Goal: Use online tool/utility: Utilize a website feature to perform a specific function

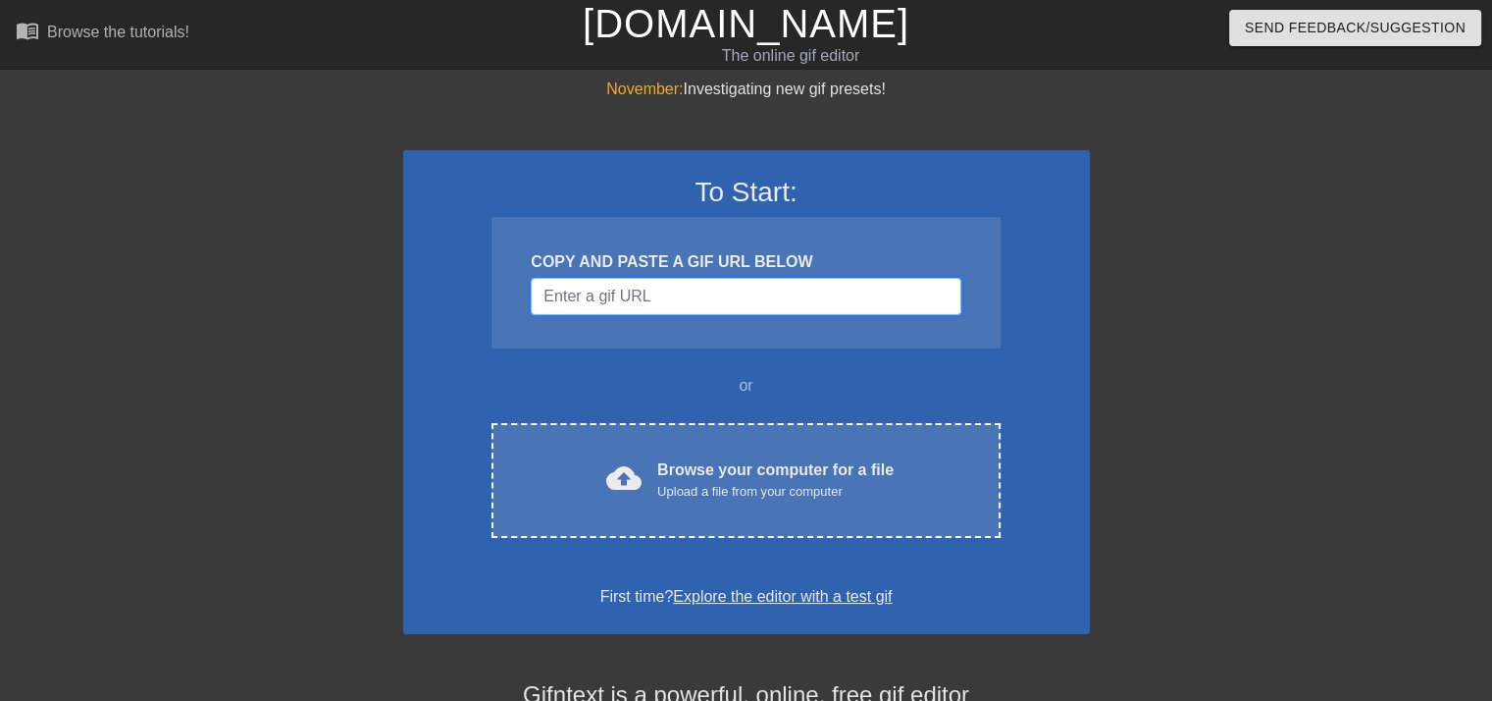
click at [629, 289] on input "Username" at bounding box center [746, 296] width 430 height 37
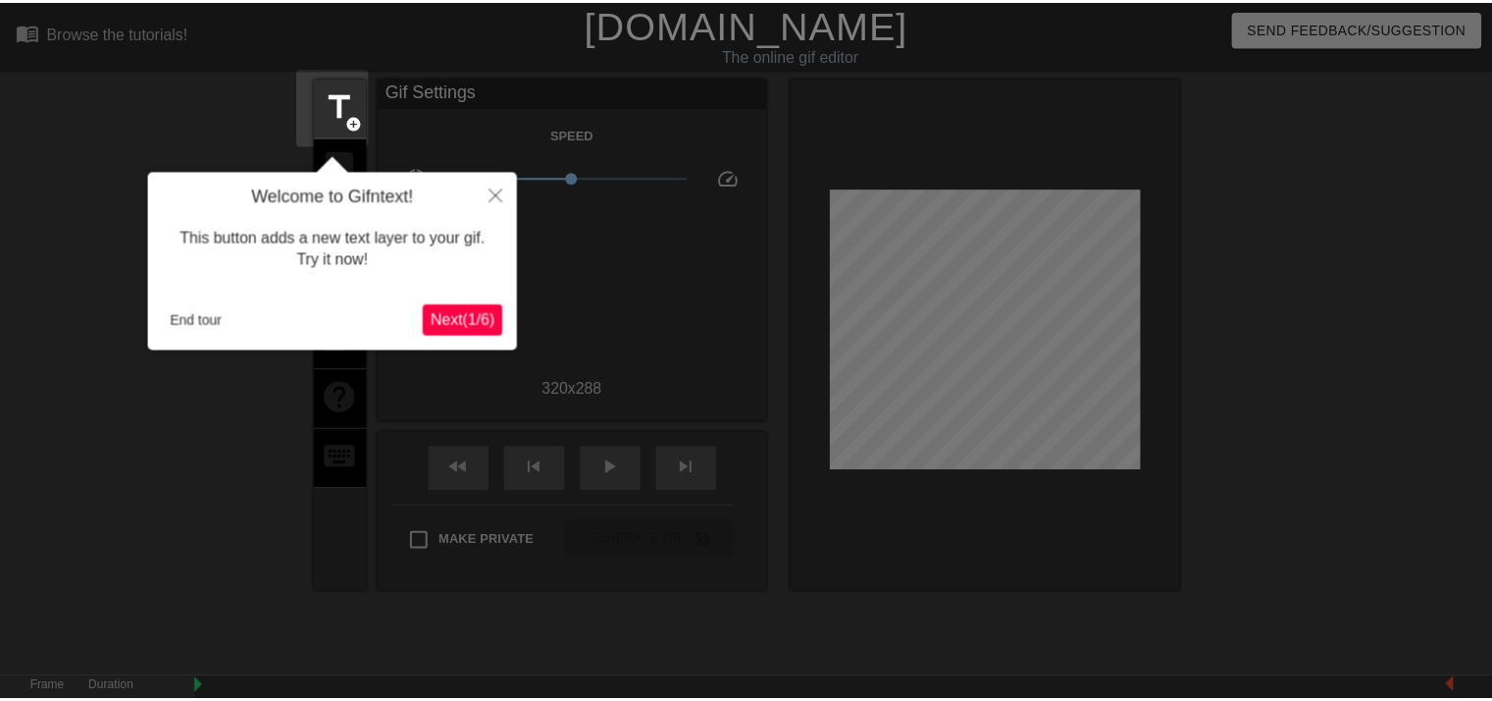
scroll to position [47, 0]
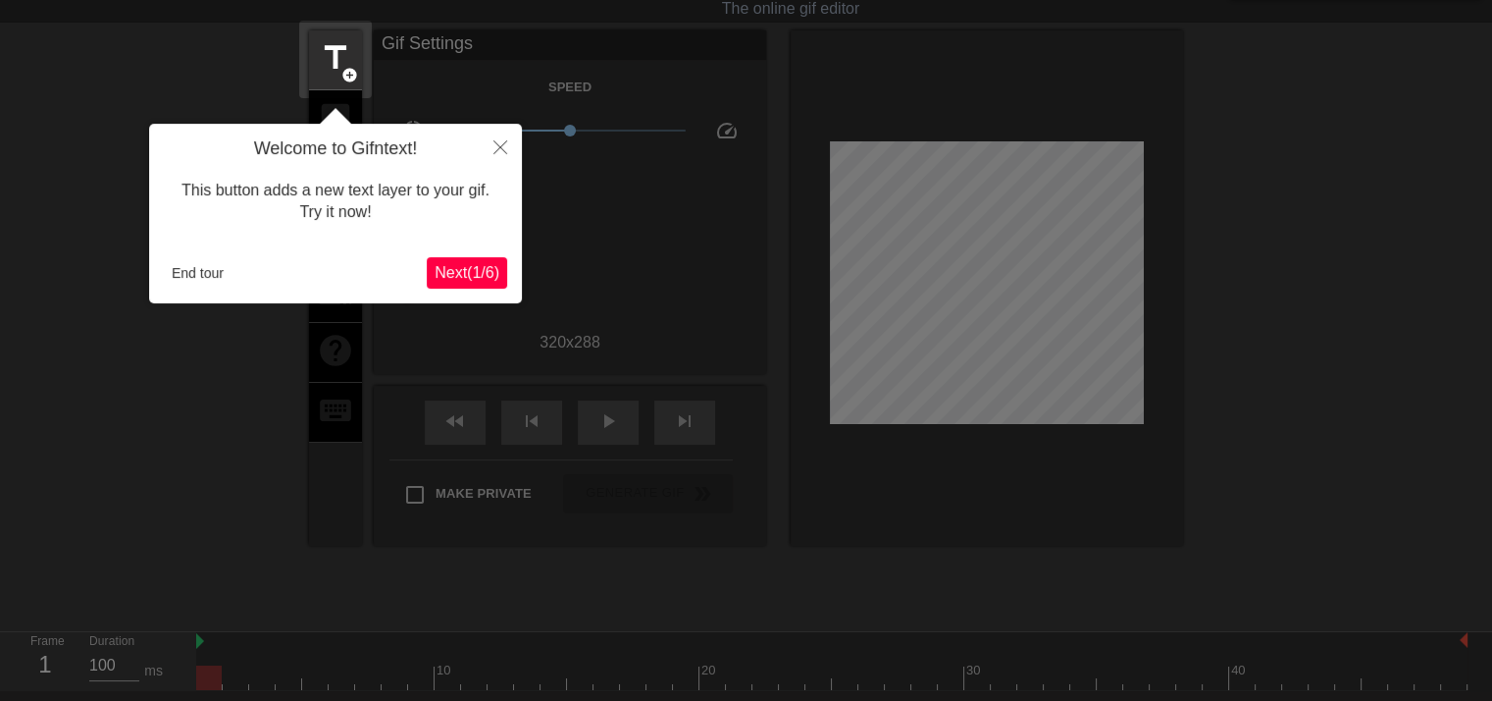
click at [477, 274] on span "Next ( 1 / 6 )" at bounding box center [467, 272] width 65 height 17
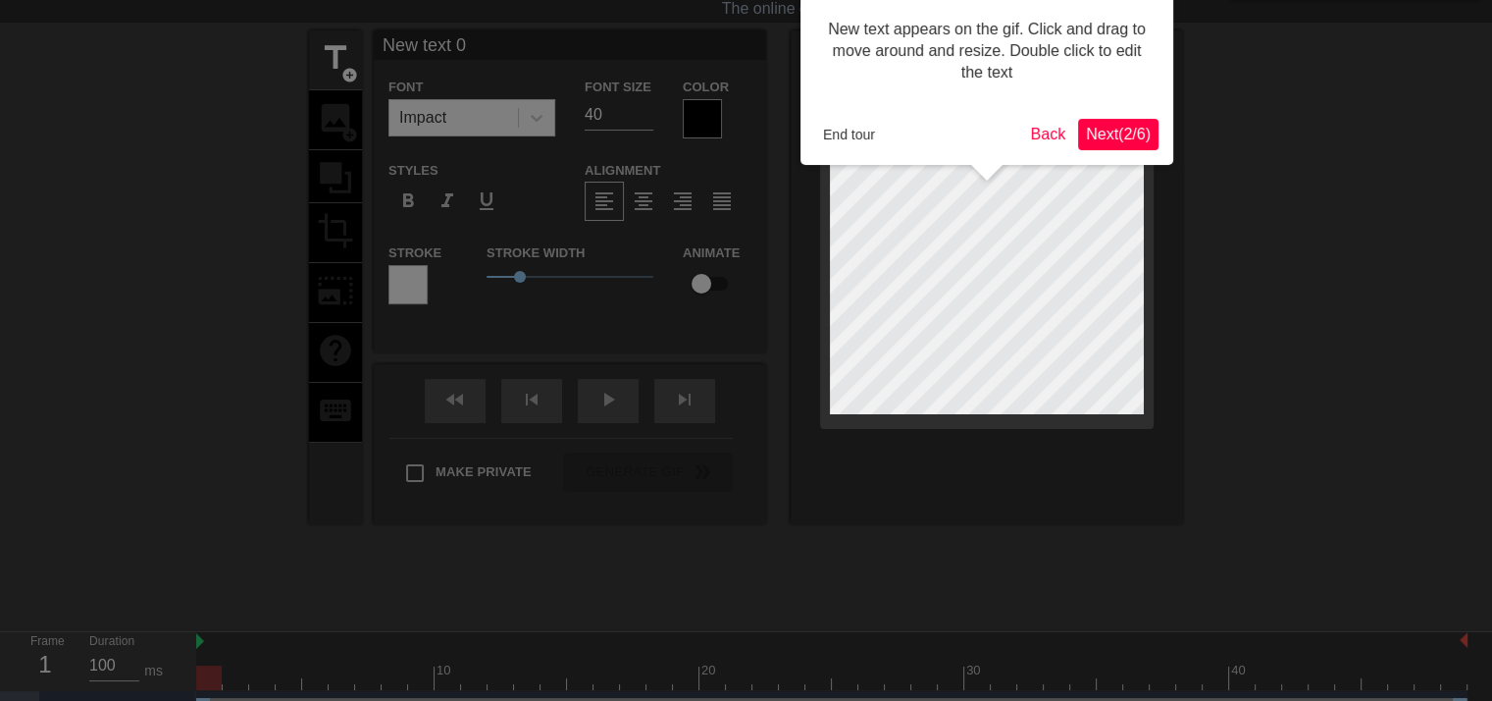
scroll to position [0, 0]
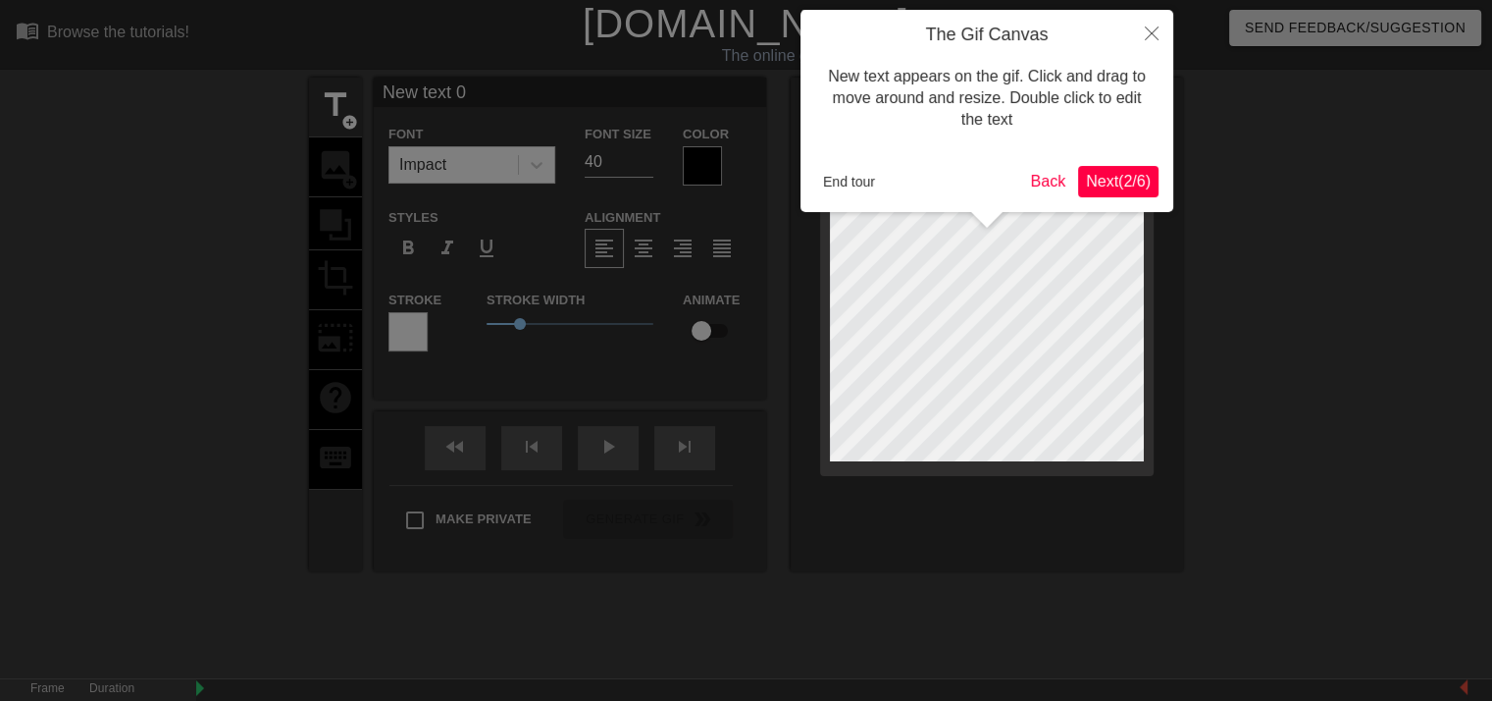
click at [1131, 173] on span "Next ( 2 / 6 )" at bounding box center [1118, 181] width 65 height 17
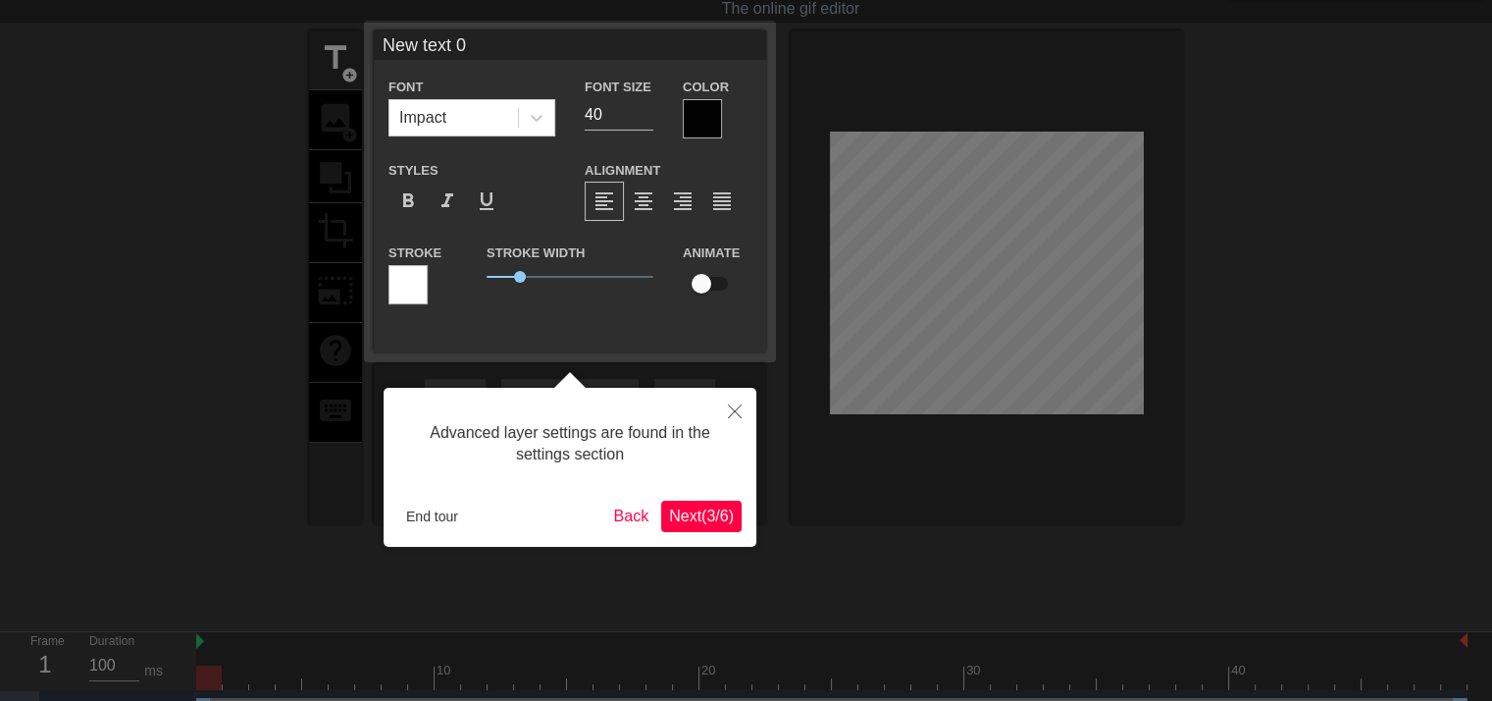
click at [707, 498] on div "Advanced layer settings are found in the settings section End tour Back Next ( …" at bounding box center [570, 467] width 373 height 159
click at [715, 507] on span "Next ( 3 / 6 )" at bounding box center [701, 515] width 65 height 17
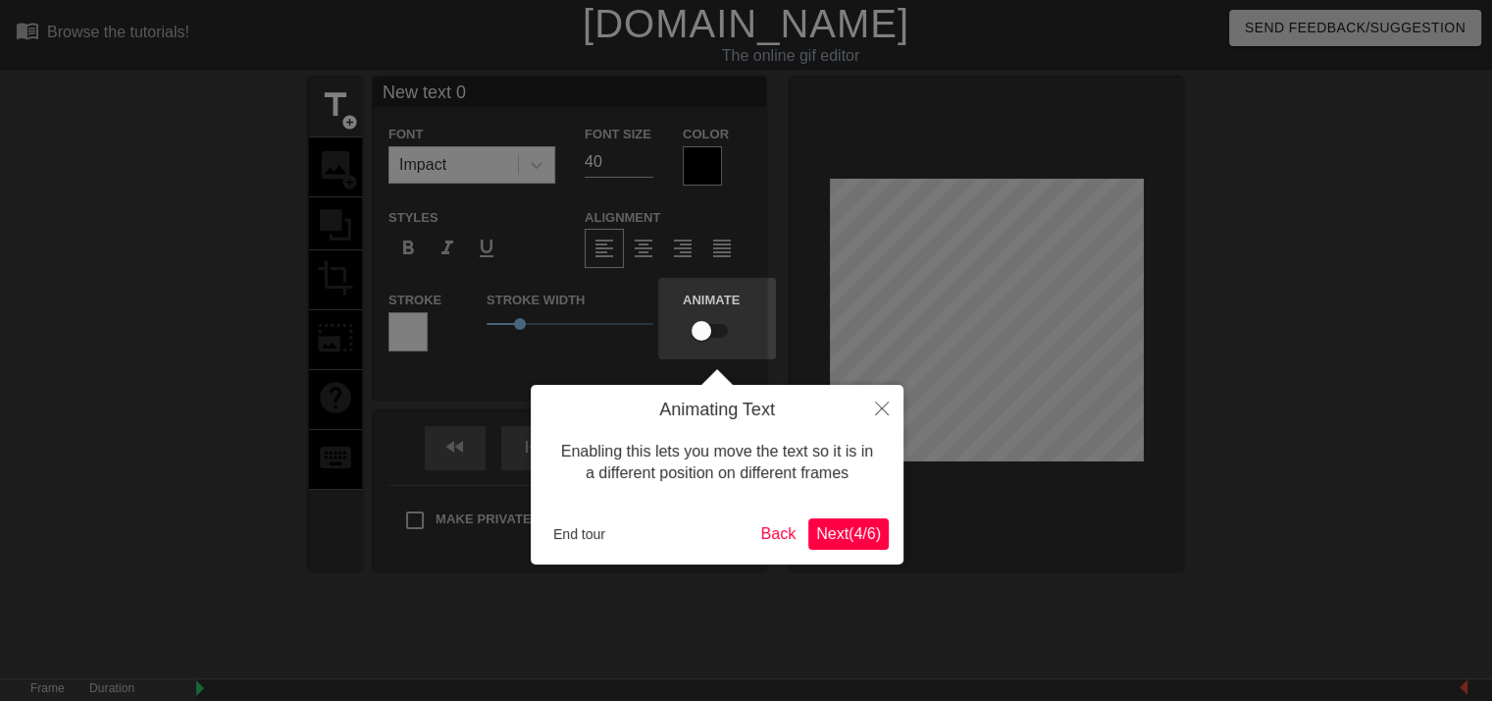
click at [845, 535] on span "Next ( 4 / 6 )" at bounding box center [848, 533] width 65 height 17
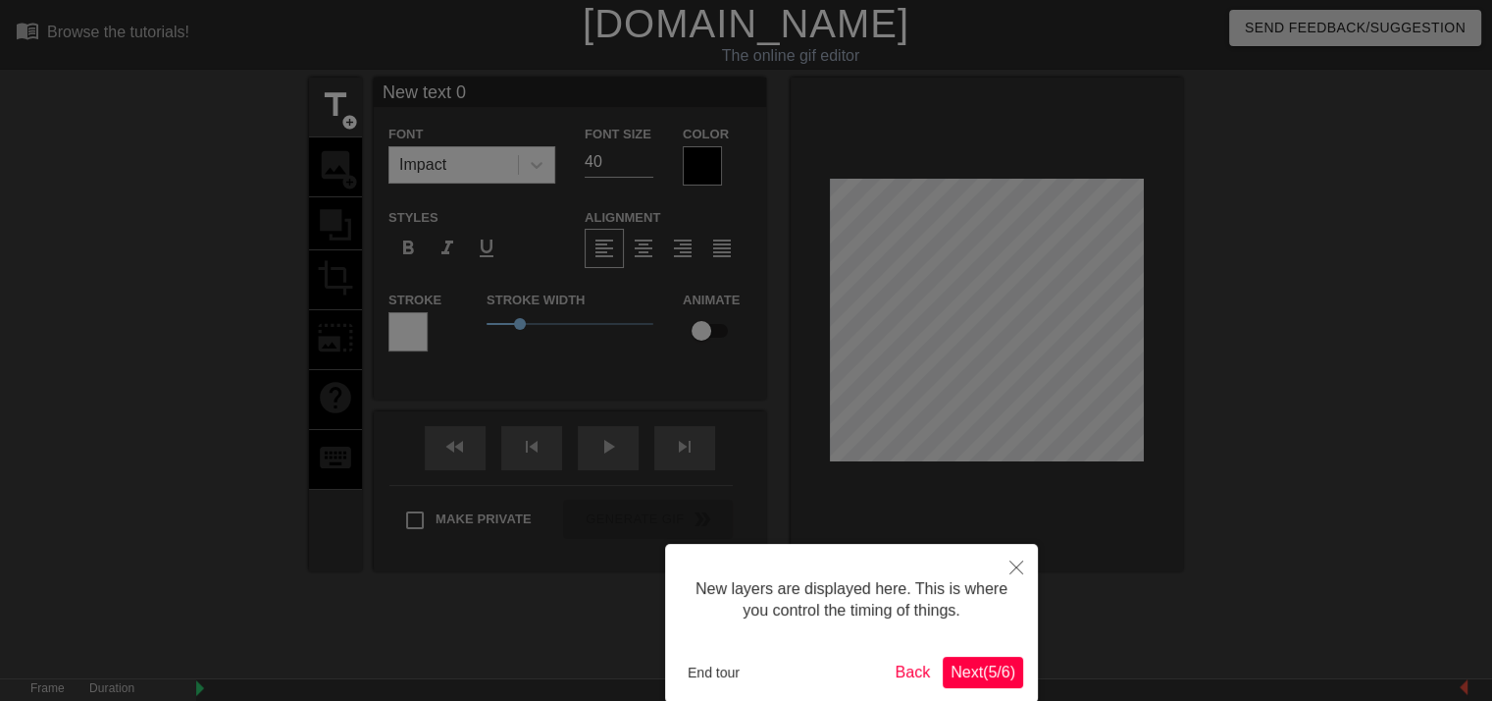
scroll to position [98, 0]
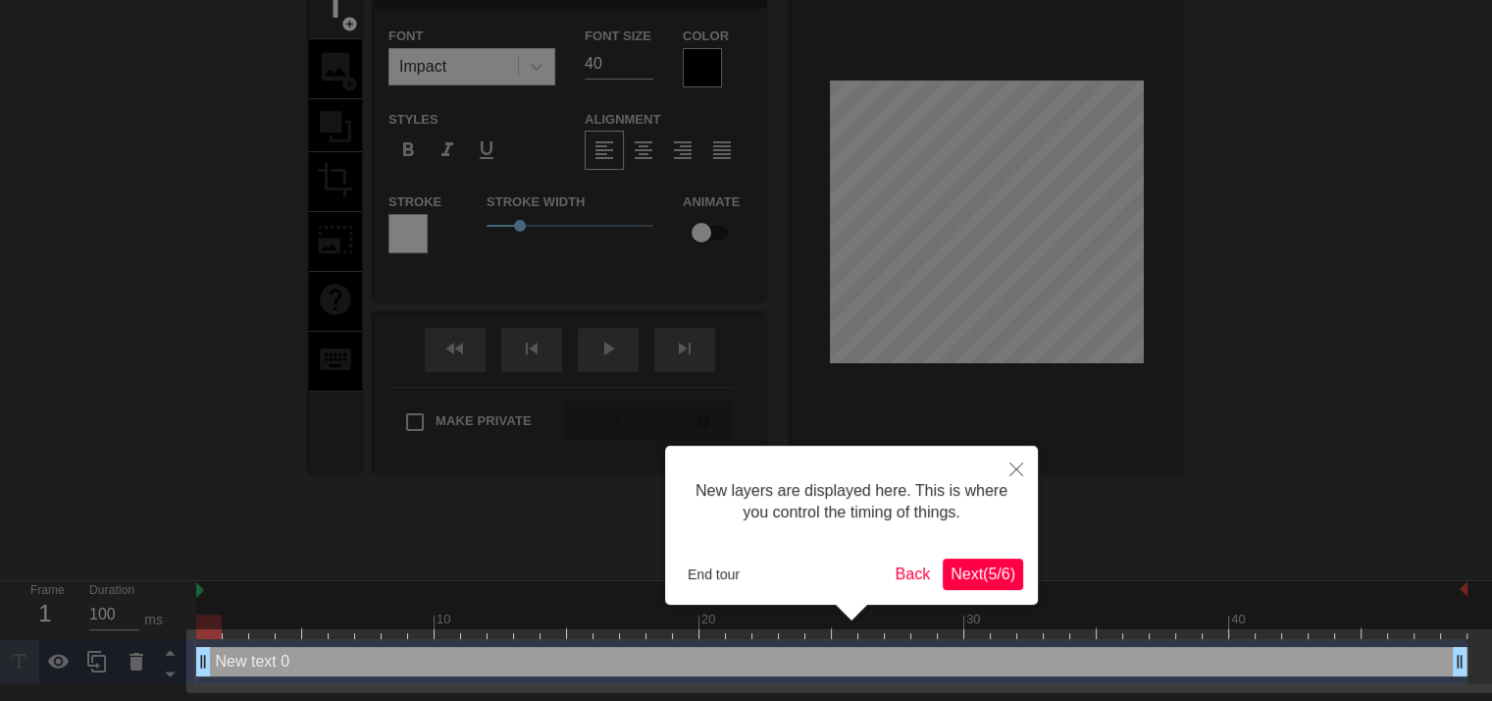
click at [976, 570] on span "Next ( 5 / 6 )" at bounding box center [983, 573] width 65 height 17
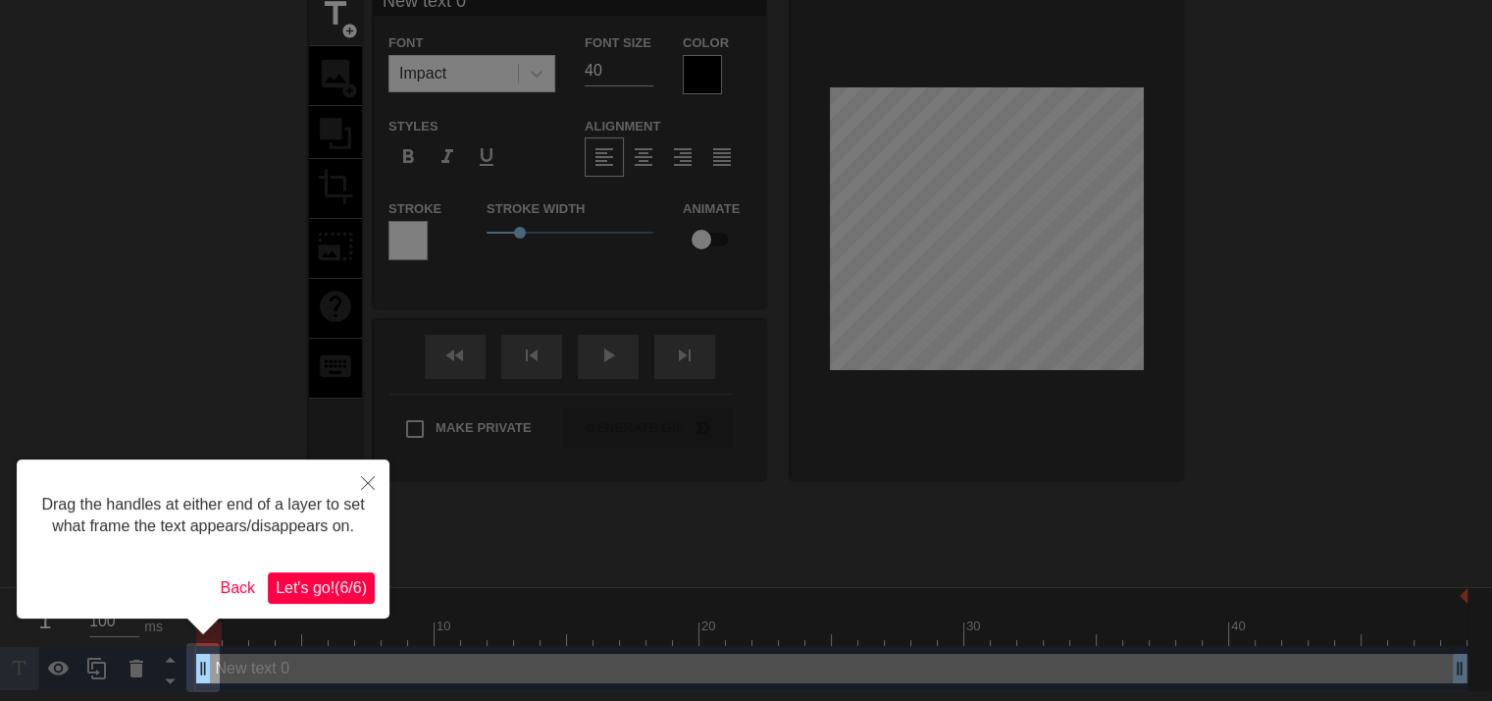
scroll to position [0, 0]
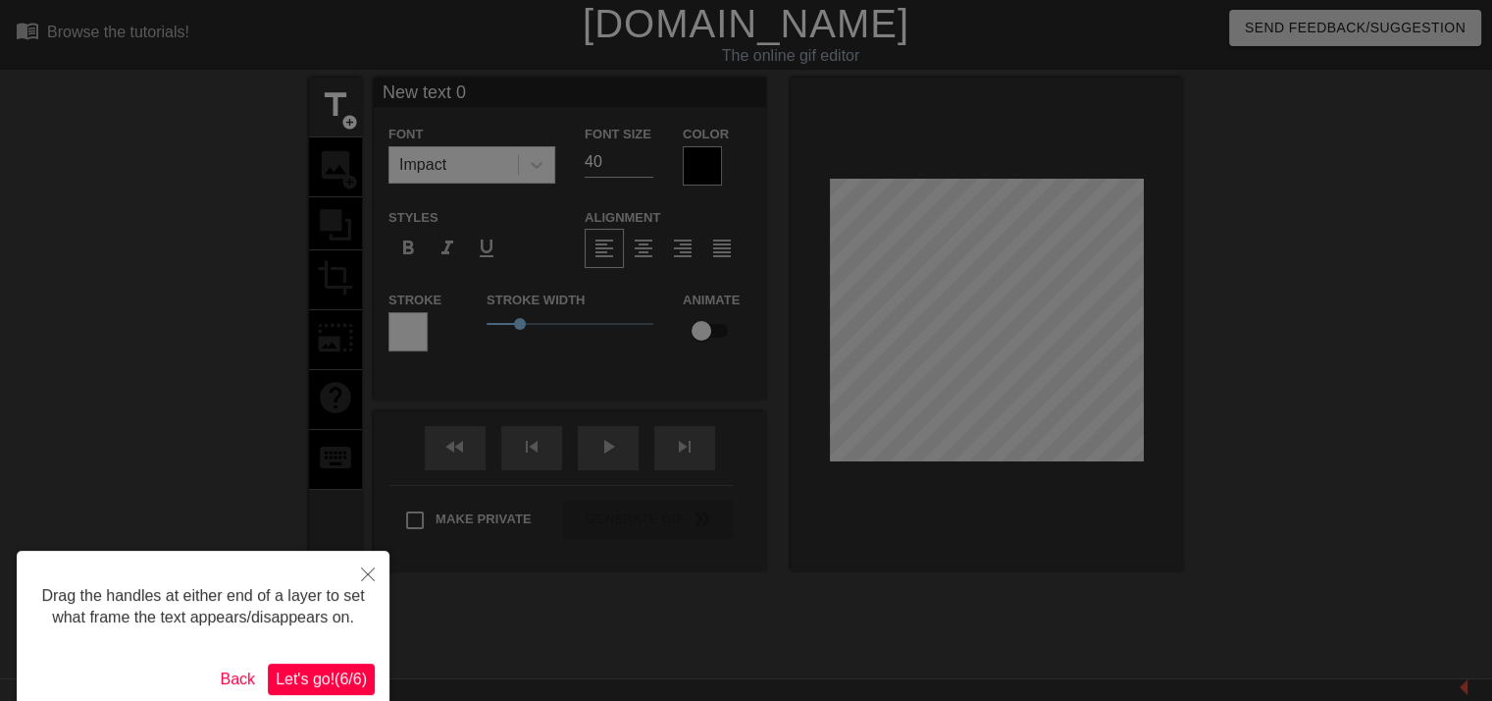
click at [336, 677] on span "Let's go! ( 6 / 6 )" at bounding box center [321, 678] width 91 height 17
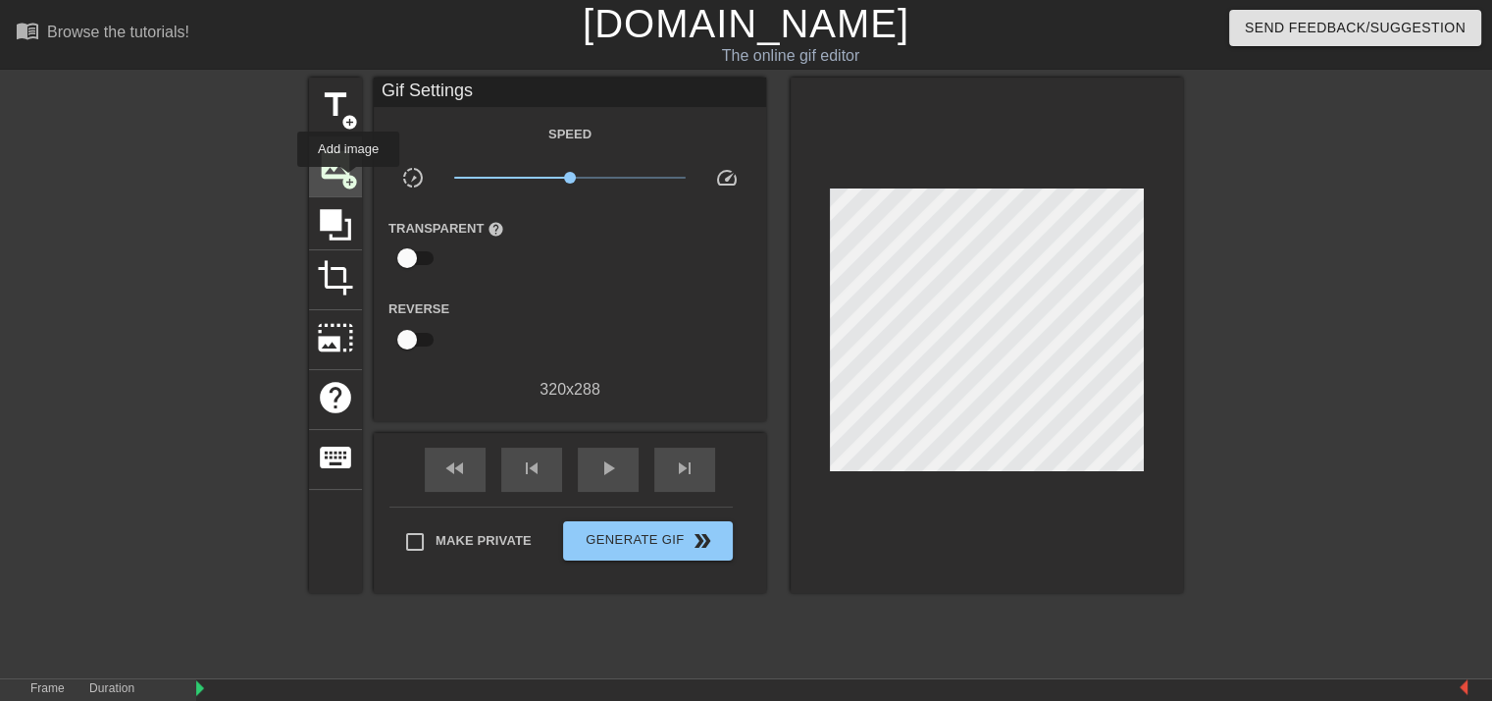
click at [348, 182] on span "add_circle" at bounding box center [349, 182] width 17 height 17
click at [333, 167] on span "image" at bounding box center [335, 164] width 37 height 37
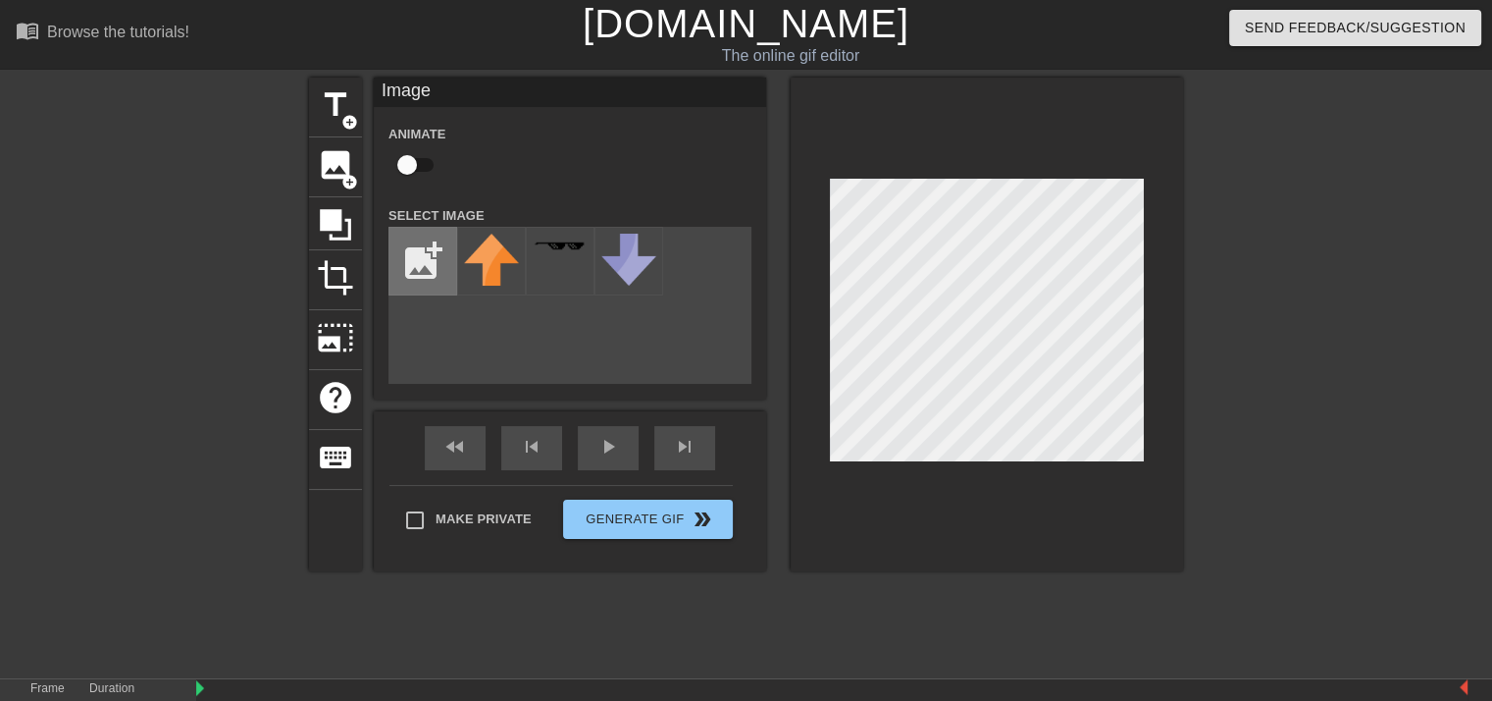
click at [415, 276] on input "file" at bounding box center [423, 261] width 67 height 67
click at [436, 276] on input "file" at bounding box center [423, 261] width 67 height 67
click at [432, 259] on input "file" at bounding box center [423, 261] width 67 height 67
type input "C:\fakepath\jkldksklsd.png"
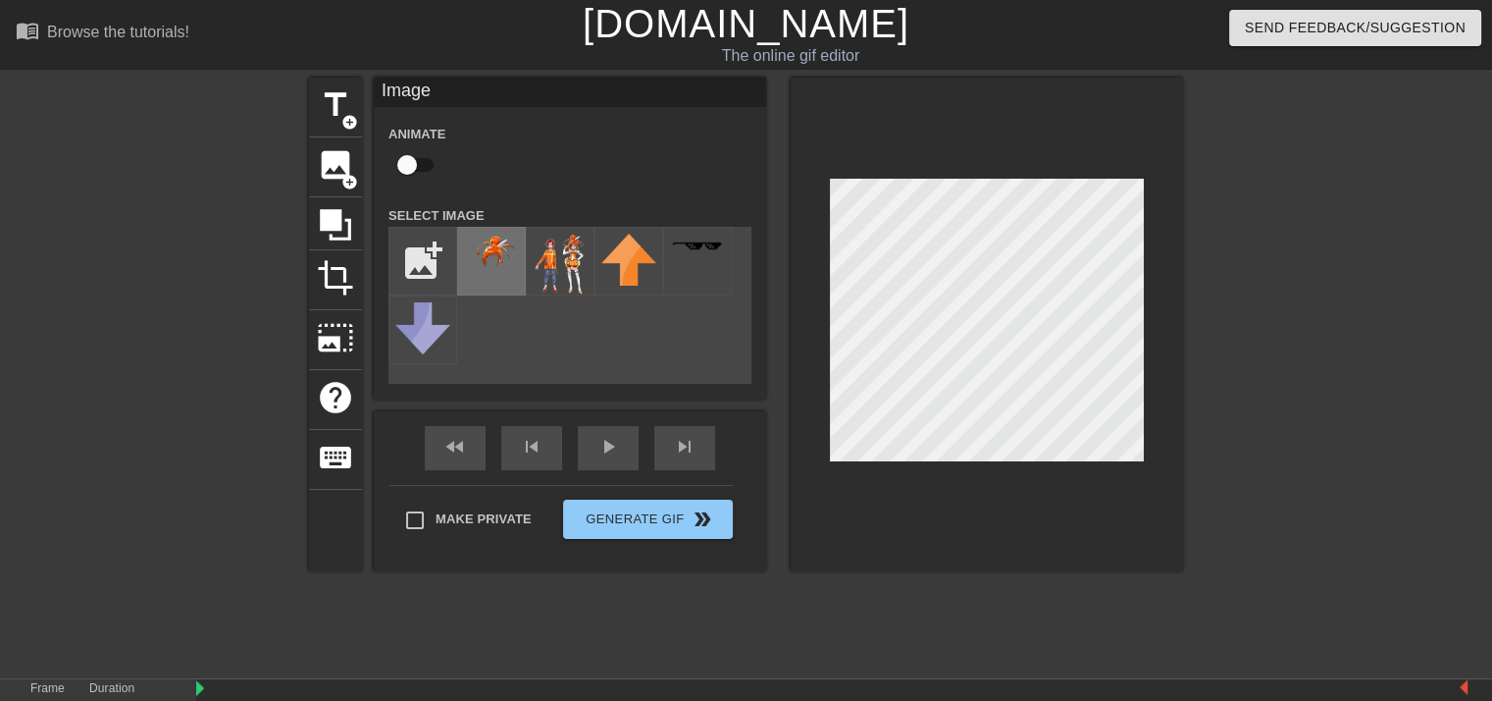
click at [491, 277] on img at bounding box center [491, 288] width 55 height 108
click at [1193, 169] on div "title add_circle image add_circle crop photo_size_select_large help keyboard Im…" at bounding box center [746, 372] width 1492 height 589
click at [1204, 146] on div "title add_circle image add_circle crop photo_size_select_large help keyboard Im…" at bounding box center [746, 372] width 1492 height 589
click at [1200, 152] on div "title add_circle image add_circle crop photo_size_select_large help keyboard Im…" at bounding box center [746, 372] width 1492 height 589
click at [1131, 166] on div at bounding box center [987, 325] width 392 height 494
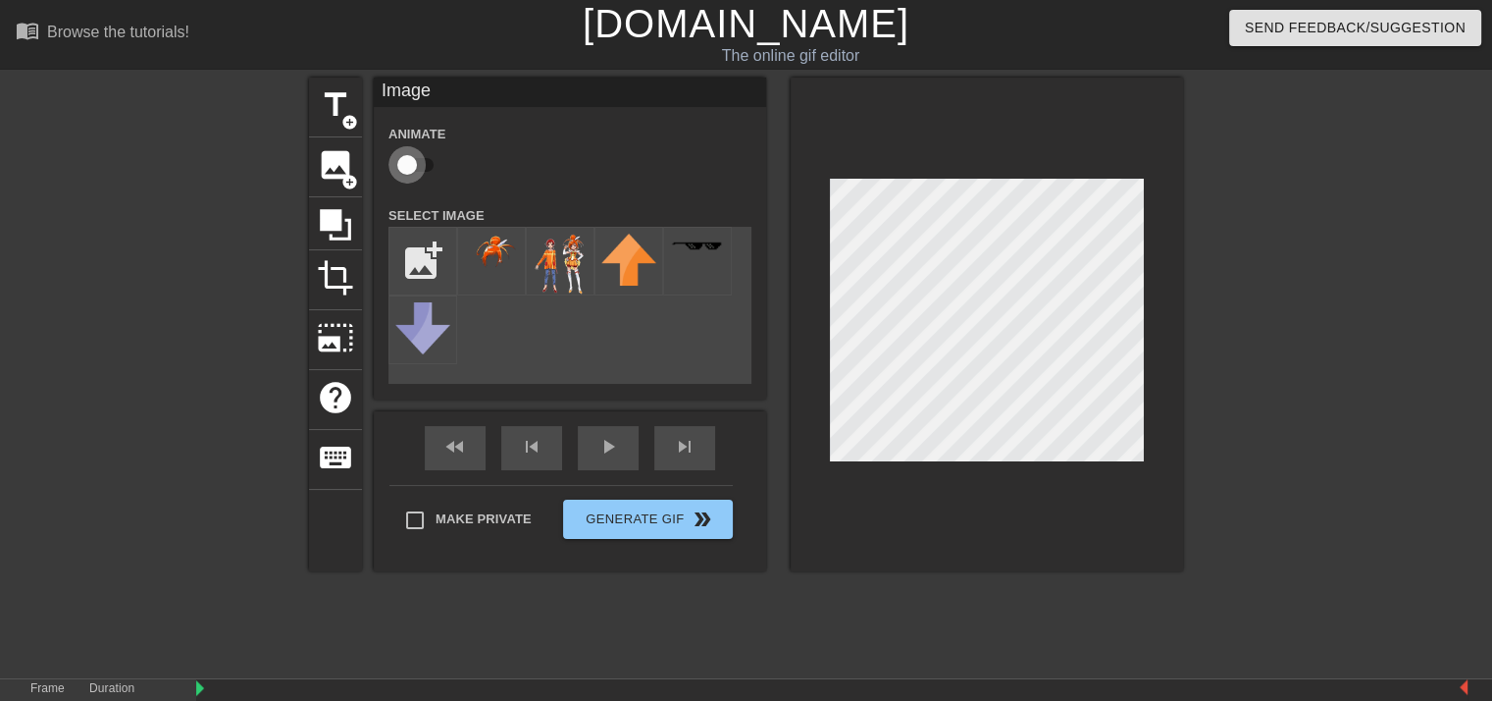
click at [410, 162] on input "checkbox" at bounding box center [407, 164] width 112 height 37
checkbox input "true"
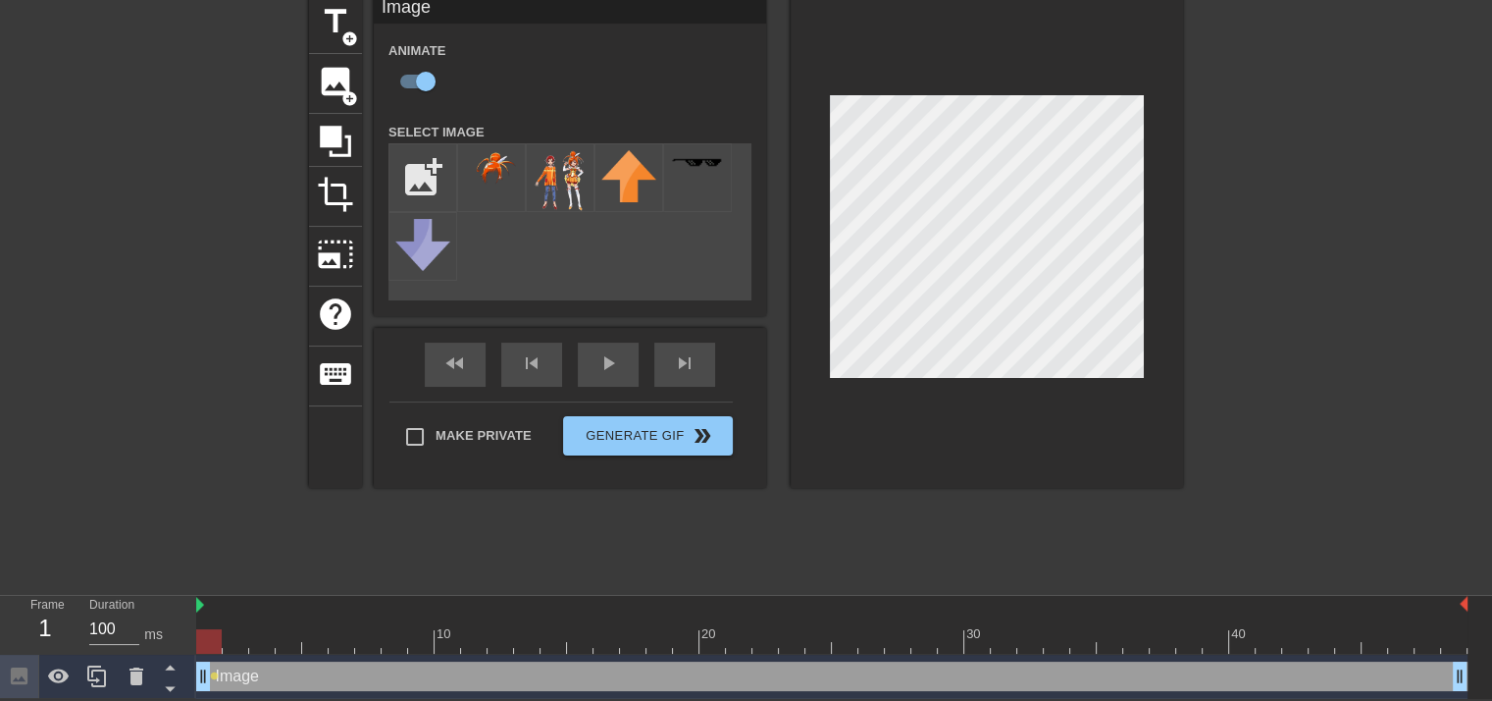
drag, startPoint x: 200, startPoint y: 603, endPoint x: 184, endPoint y: 606, distance: 16.0
click at [184, 606] on div "Frame 1 Duration 100 ms 10 20 30 40 Image drag_handle drag_handle lens" at bounding box center [746, 647] width 1492 height 103
click at [65, 664] on icon at bounding box center [59, 676] width 24 height 24
click at [65, 669] on icon at bounding box center [59, 676] width 24 height 24
drag, startPoint x: 319, startPoint y: 675, endPoint x: 411, endPoint y: 681, distance: 92.4
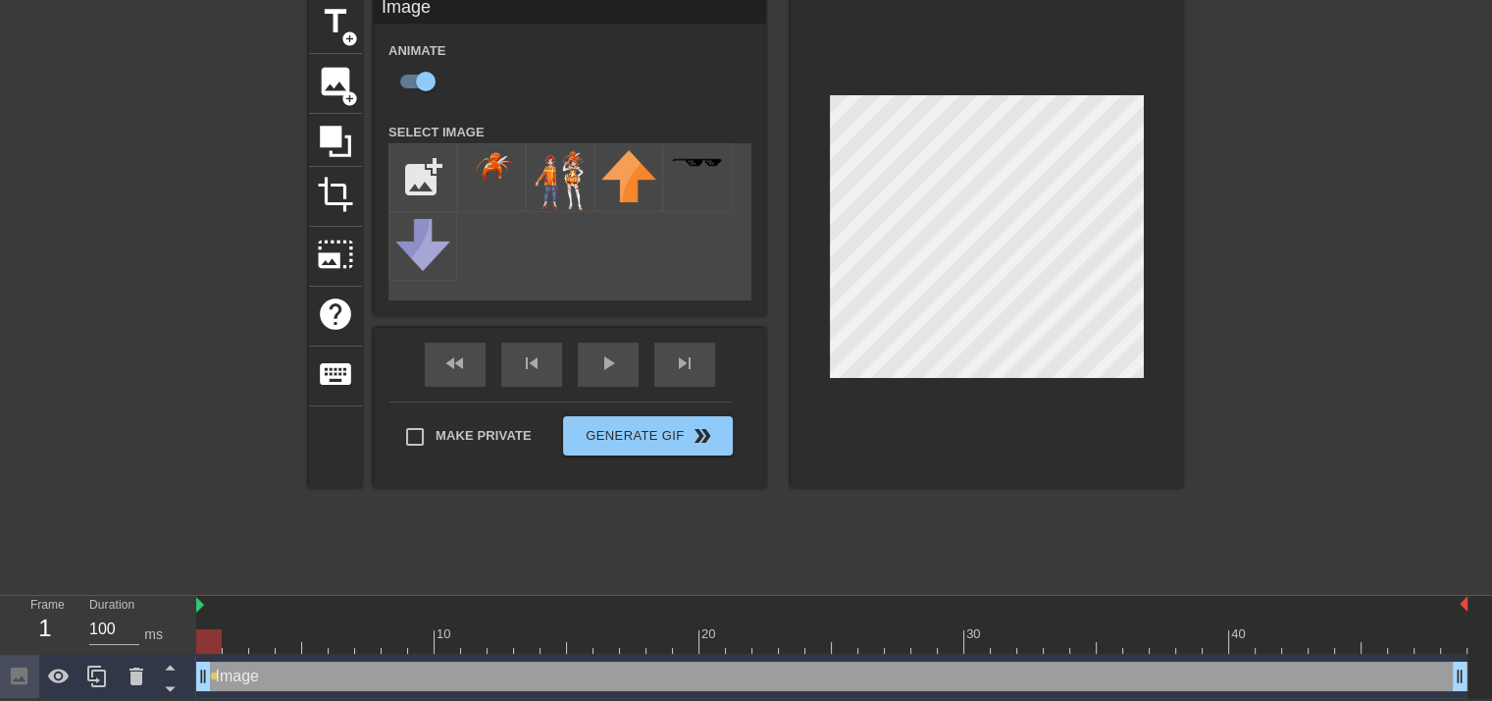
click at [411, 681] on div "Image drag_handle drag_handle" at bounding box center [832, 675] width 1272 height 29
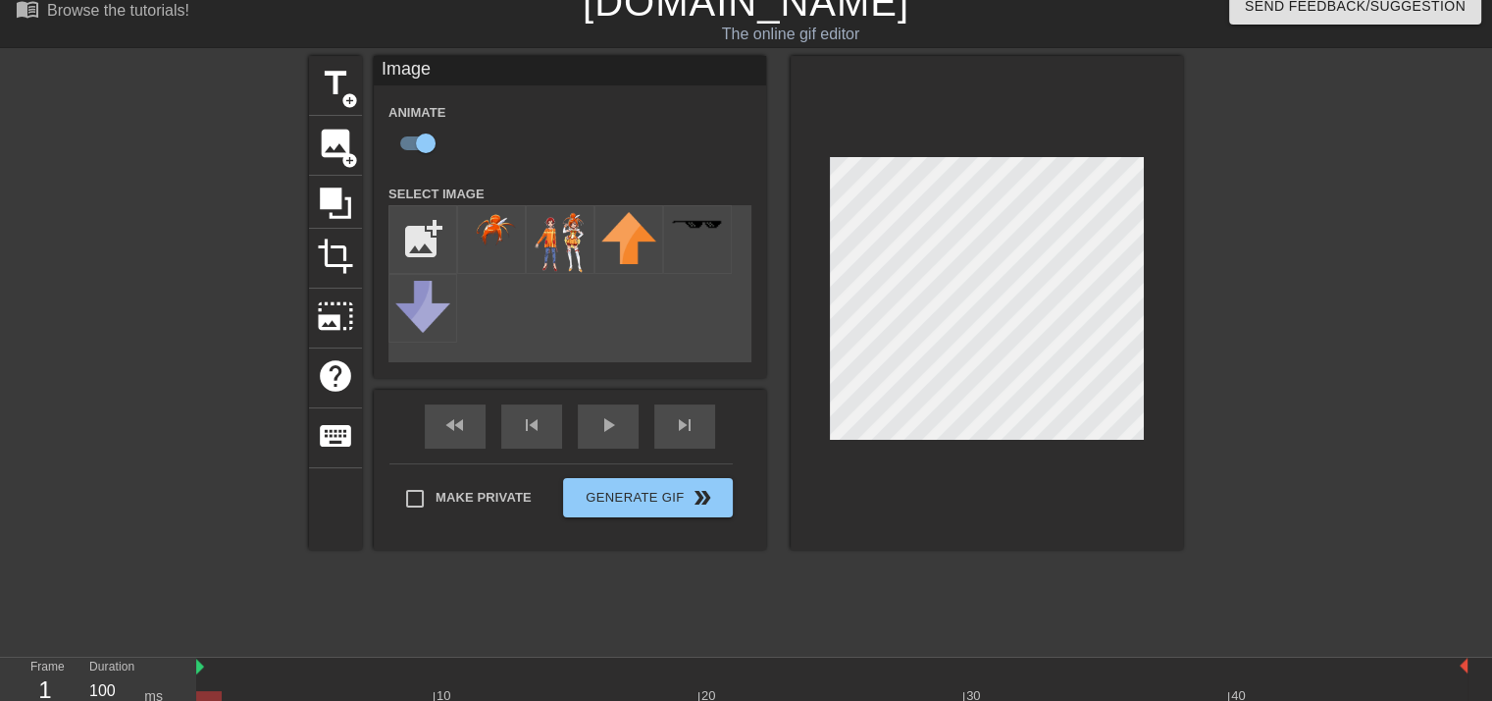
scroll to position [0, 0]
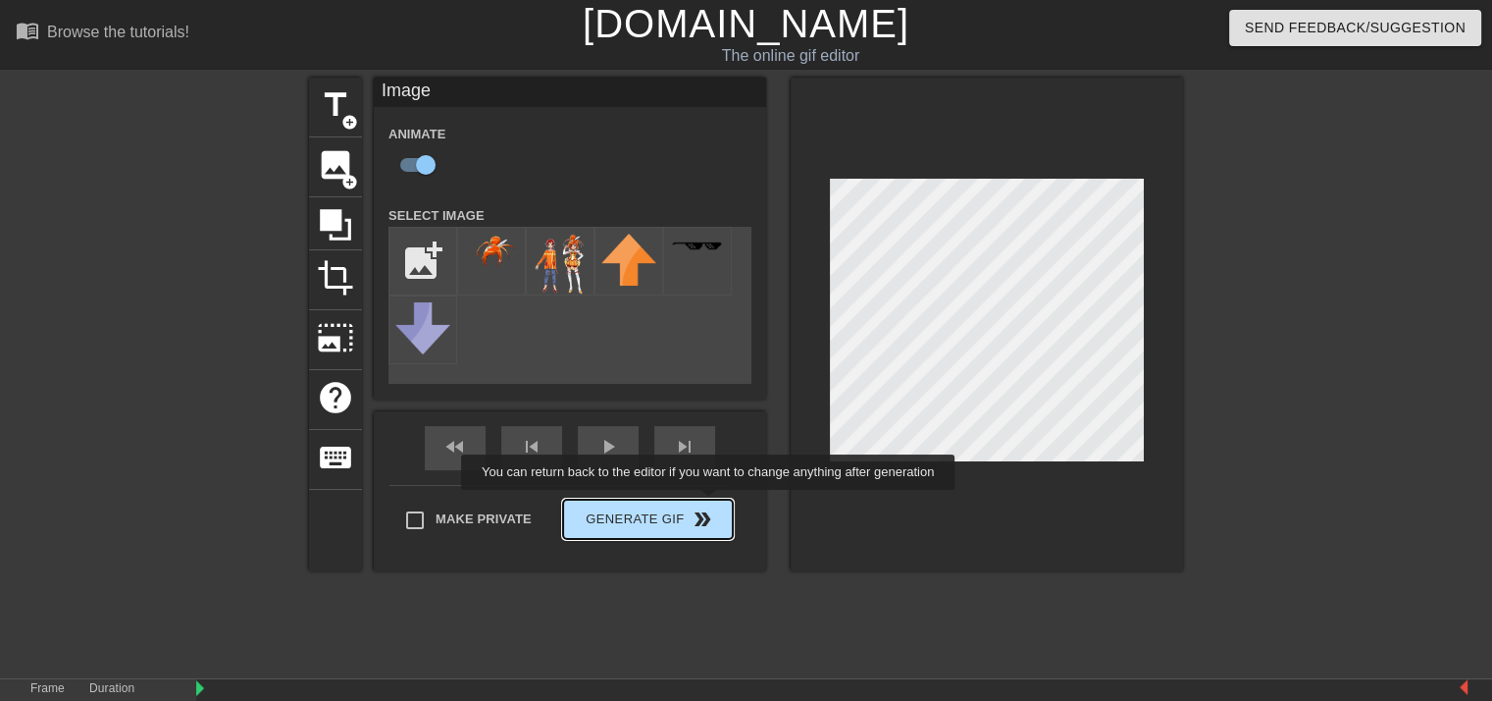
click at [710, 503] on div "Make Private Generate Gif double_arrow" at bounding box center [561, 524] width 343 height 78
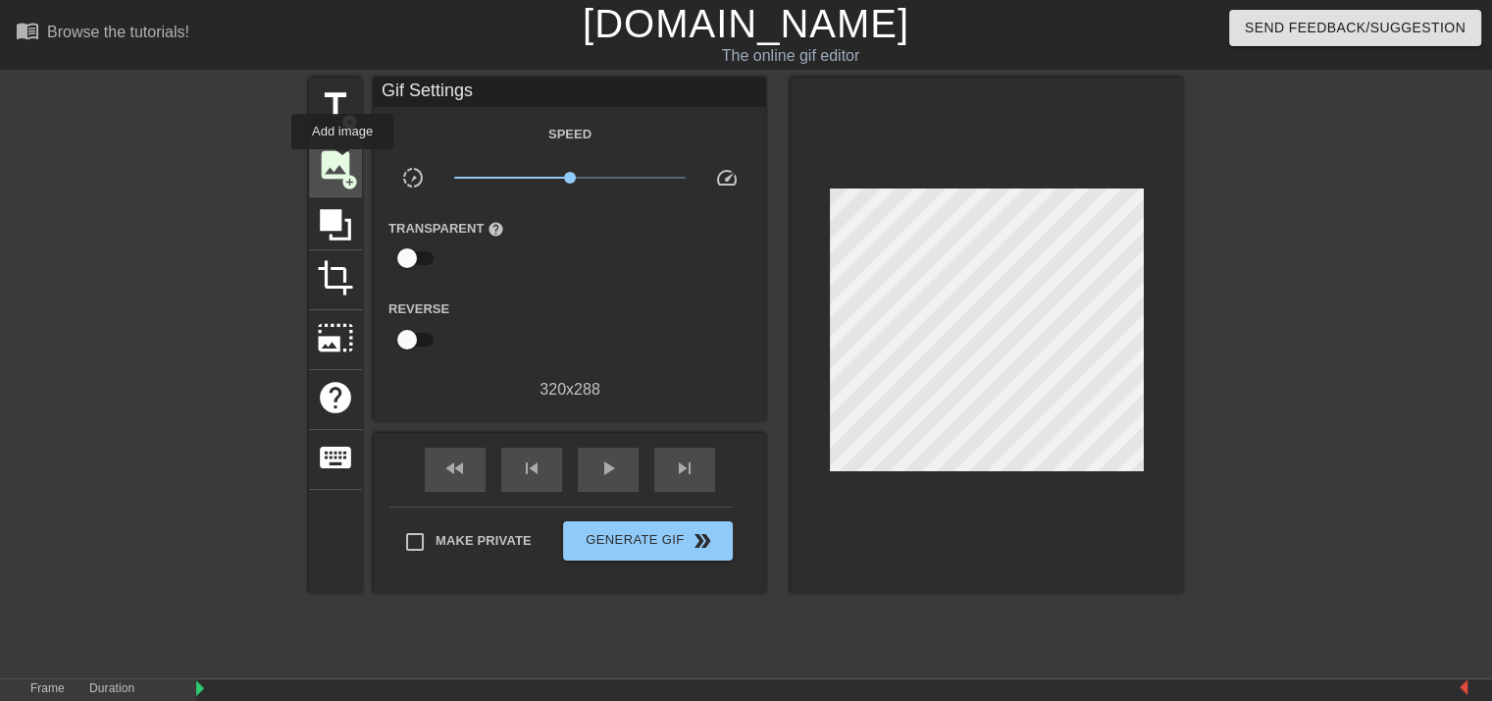
click at [342, 163] on span "image" at bounding box center [335, 164] width 37 height 37
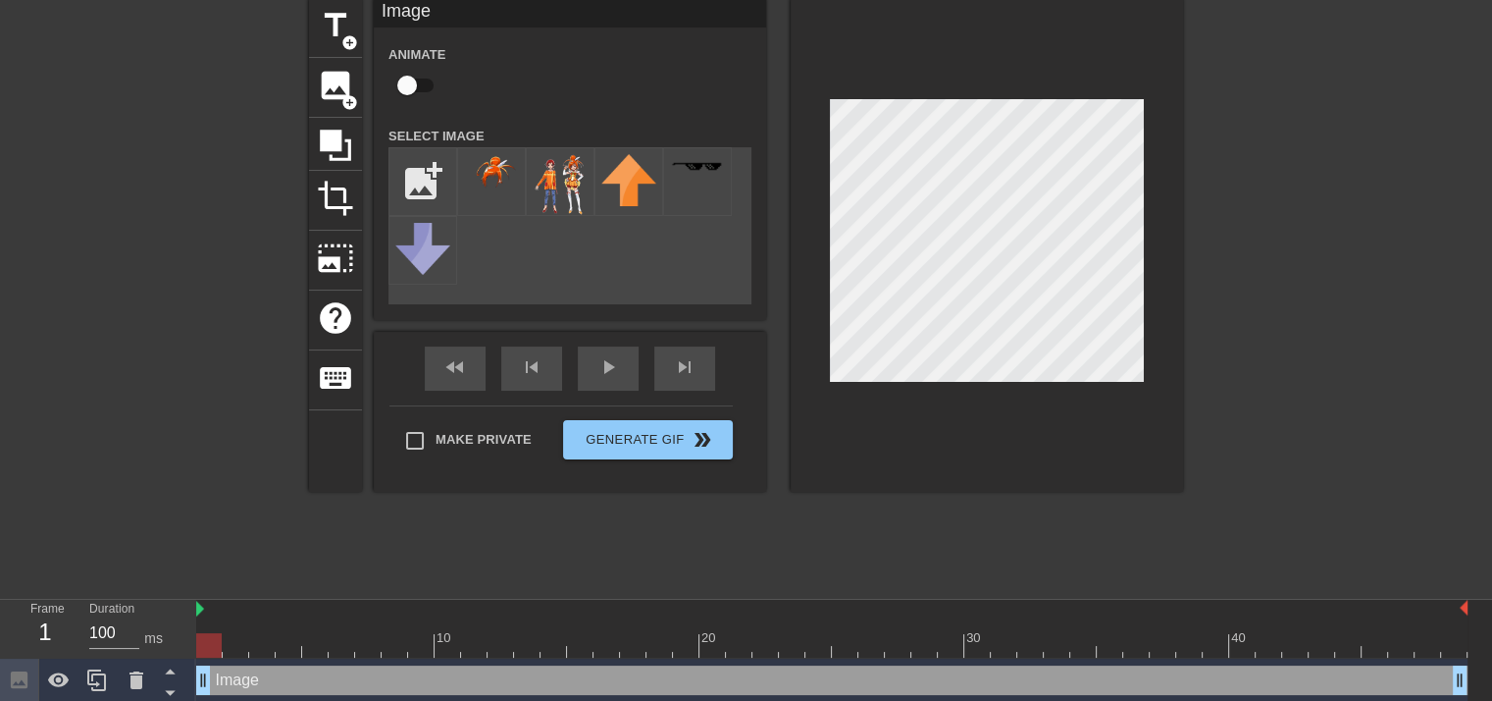
scroll to position [55, 0]
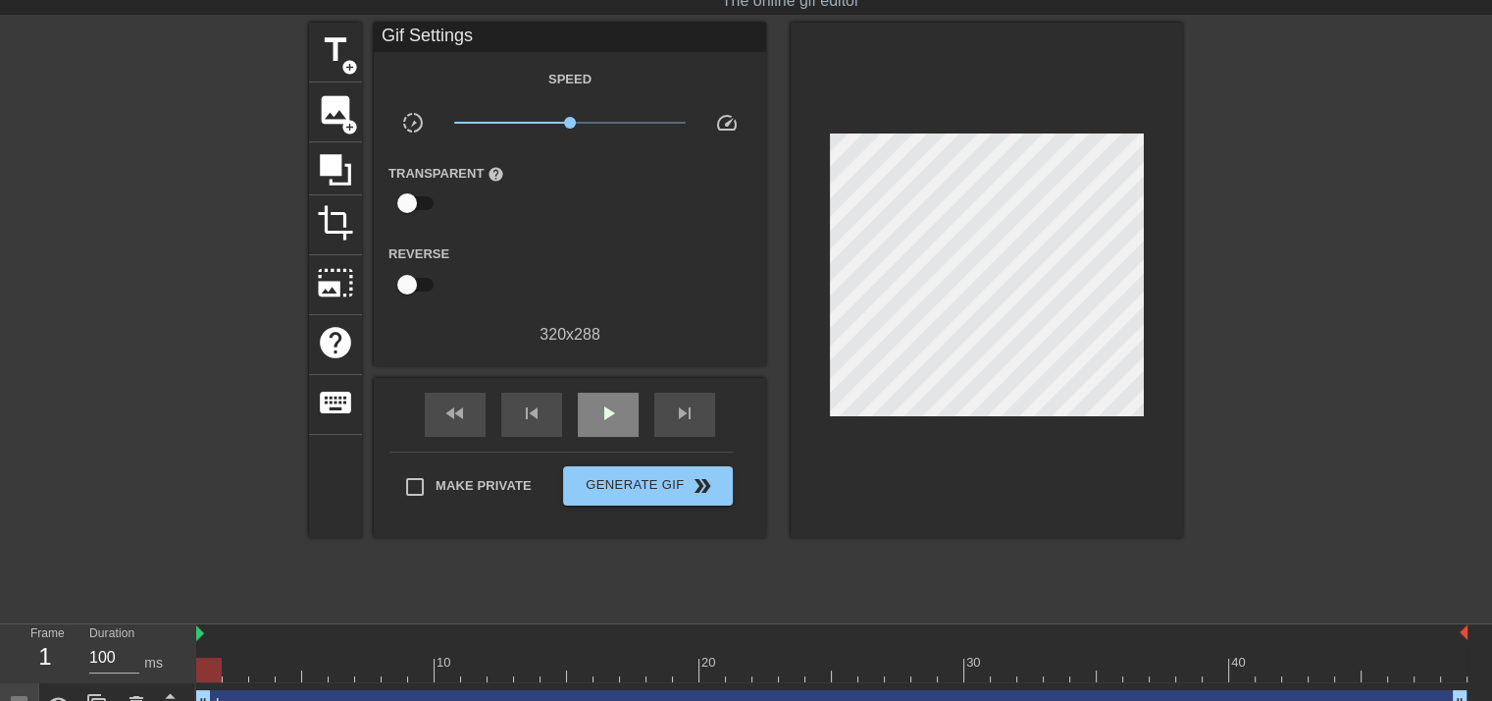
click at [619, 405] on span "play_arrow" at bounding box center [609, 413] width 24 height 24
click at [601, 408] on span "pause" at bounding box center [609, 413] width 24 height 24
click at [765, 660] on div at bounding box center [832, 669] width 1272 height 25
drag, startPoint x: 765, startPoint y: 660, endPoint x: 754, endPoint y: 674, distance: 18.1
click at [754, 674] on div at bounding box center [766, 669] width 26 height 25
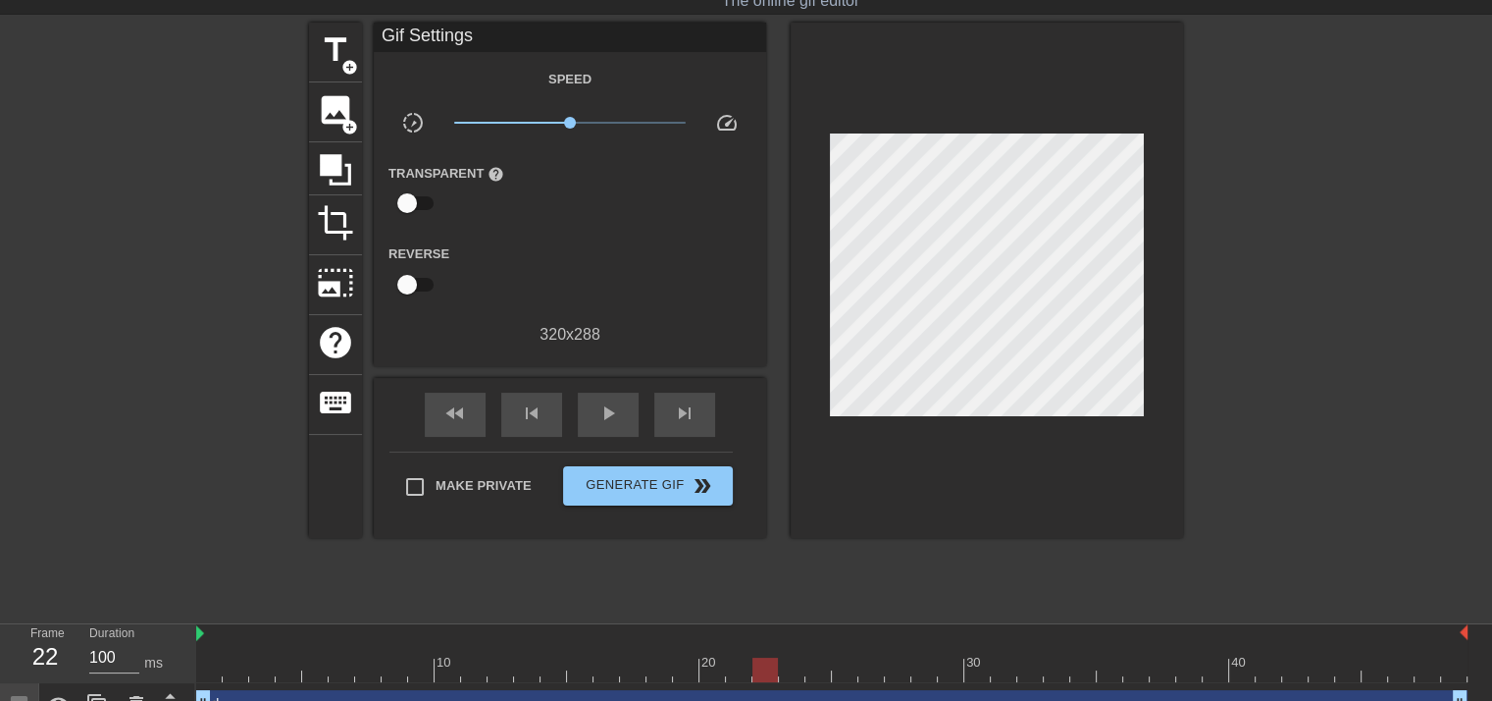
scroll to position [84, 0]
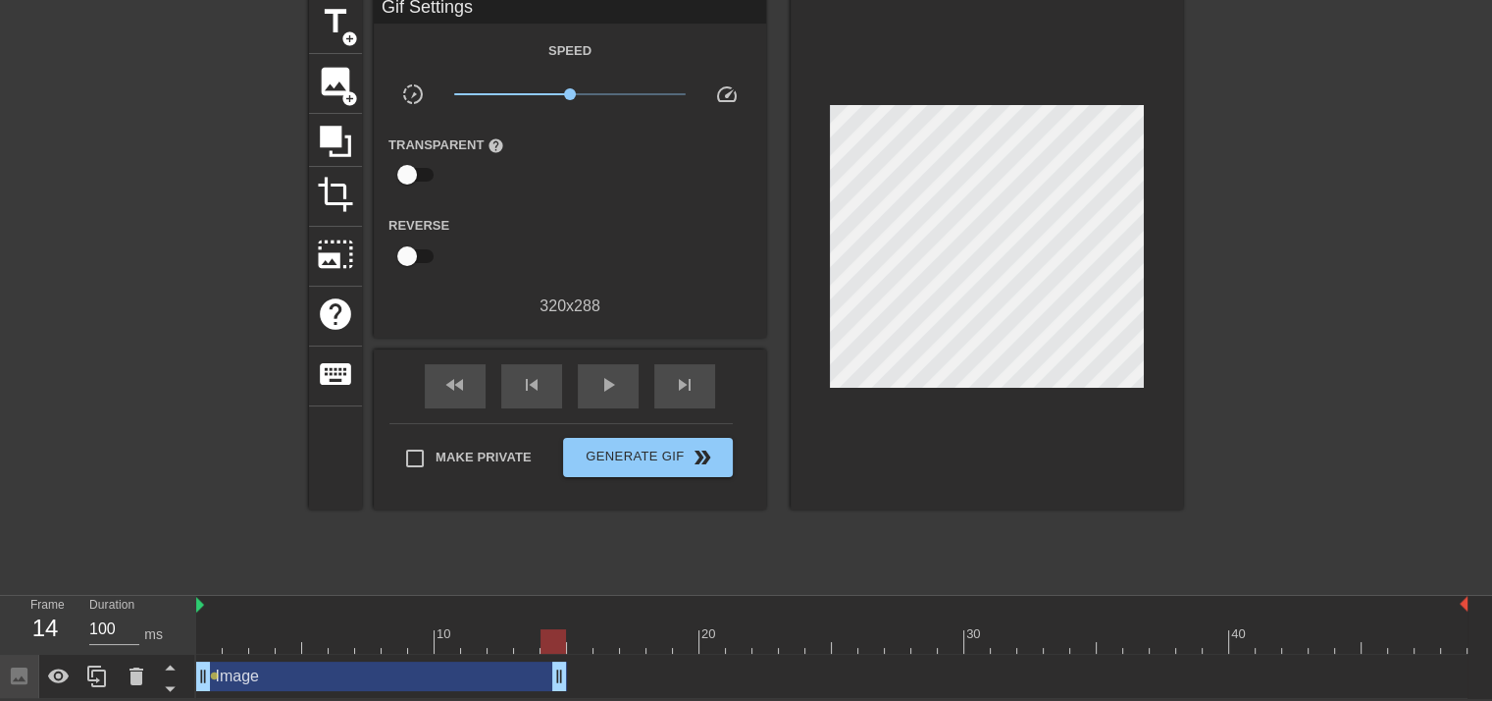
drag, startPoint x: 1464, startPoint y: 669, endPoint x: 533, endPoint y: 641, distance: 931.5
click at [533, 641] on div "10 20 30 40 Image drag_handle drag_handle lens" at bounding box center [844, 647] width 1296 height 103
drag, startPoint x: 533, startPoint y: 641, endPoint x: 511, endPoint y: 637, distance: 21.9
click at [511, 637] on div at bounding box center [501, 641] width 26 height 25
drag, startPoint x: 532, startPoint y: 677, endPoint x: 804, endPoint y: 686, distance: 271.9
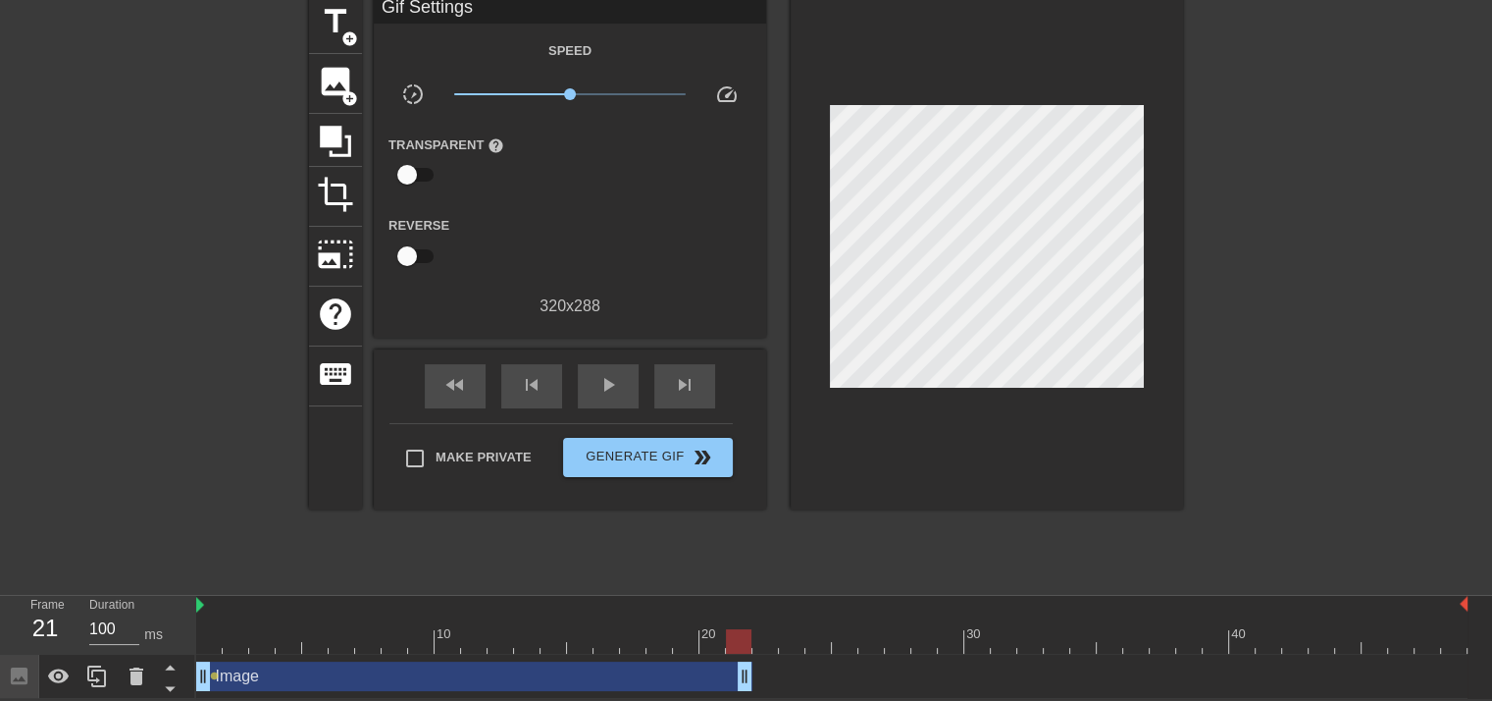
drag, startPoint x: 805, startPoint y: 684, endPoint x: 750, endPoint y: 680, distance: 55.1
click at [767, 672] on div "Image drag_handle drag_handle lens" at bounding box center [832, 675] width 1272 height 29
click at [699, 669] on div "Image drag_handle drag_handle" at bounding box center [474, 675] width 556 height 29
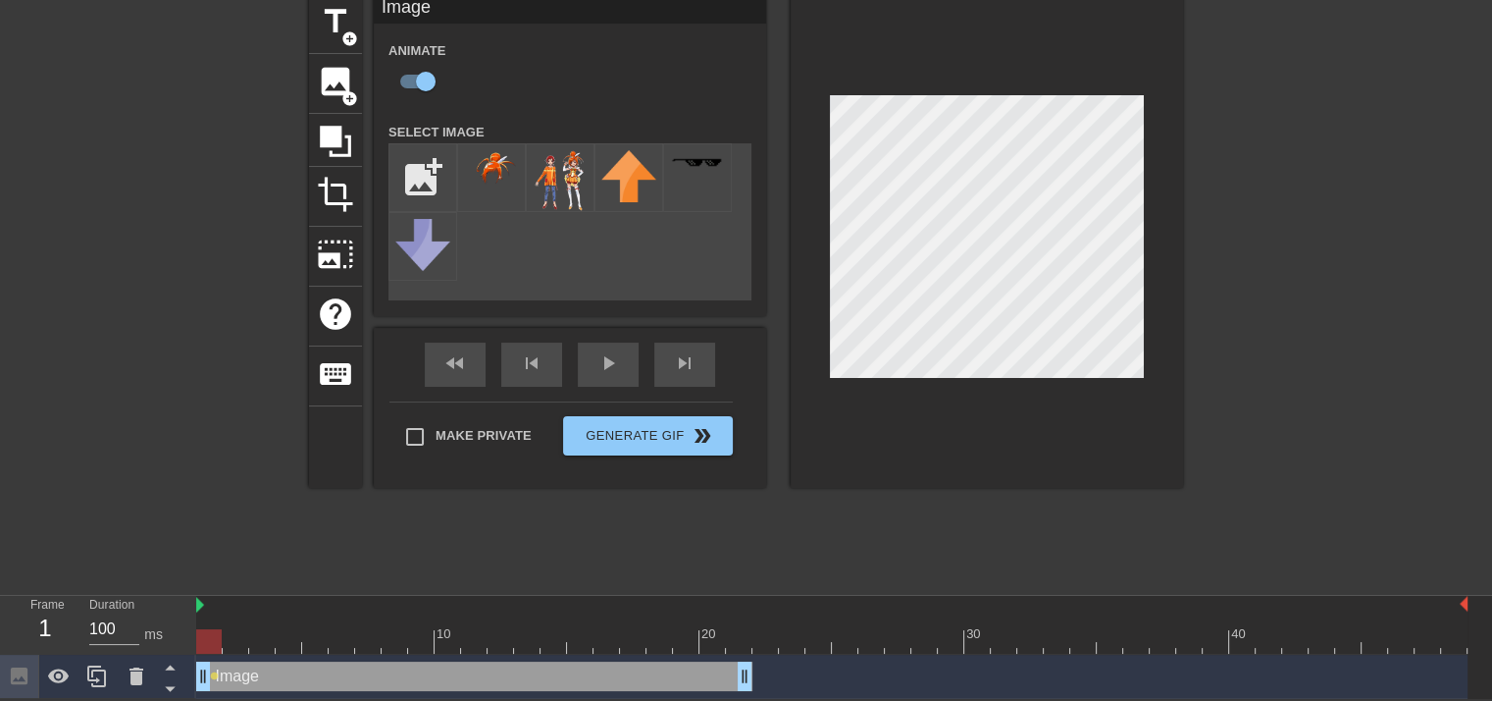
click at [683, 668] on div "Image drag_handle drag_handle" at bounding box center [474, 675] width 556 height 29
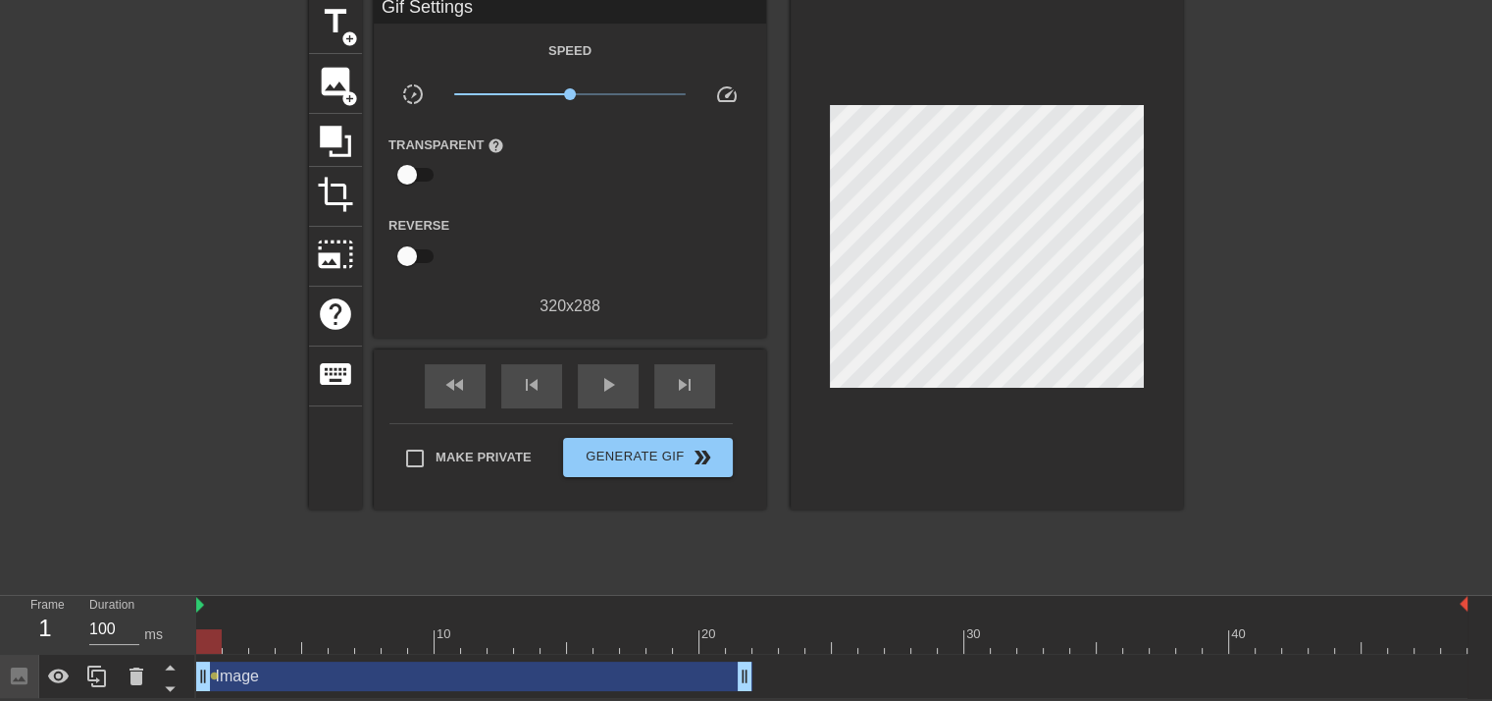
click at [807, 671] on div "Image drag_handle drag_handle lens" at bounding box center [832, 675] width 1272 height 29
drag, startPoint x: 215, startPoint y: 644, endPoint x: 764, endPoint y: 663, distance: 549.8
click at [764, 663] on div "10 20 30 40 Image drag_handle drag_handle lens" at bounding box center [844, 647] width 1296 height 103
click at [714, 664] on div "Image drag_handle drag_handle" at bounding box center [474, 675] width 556 height 29
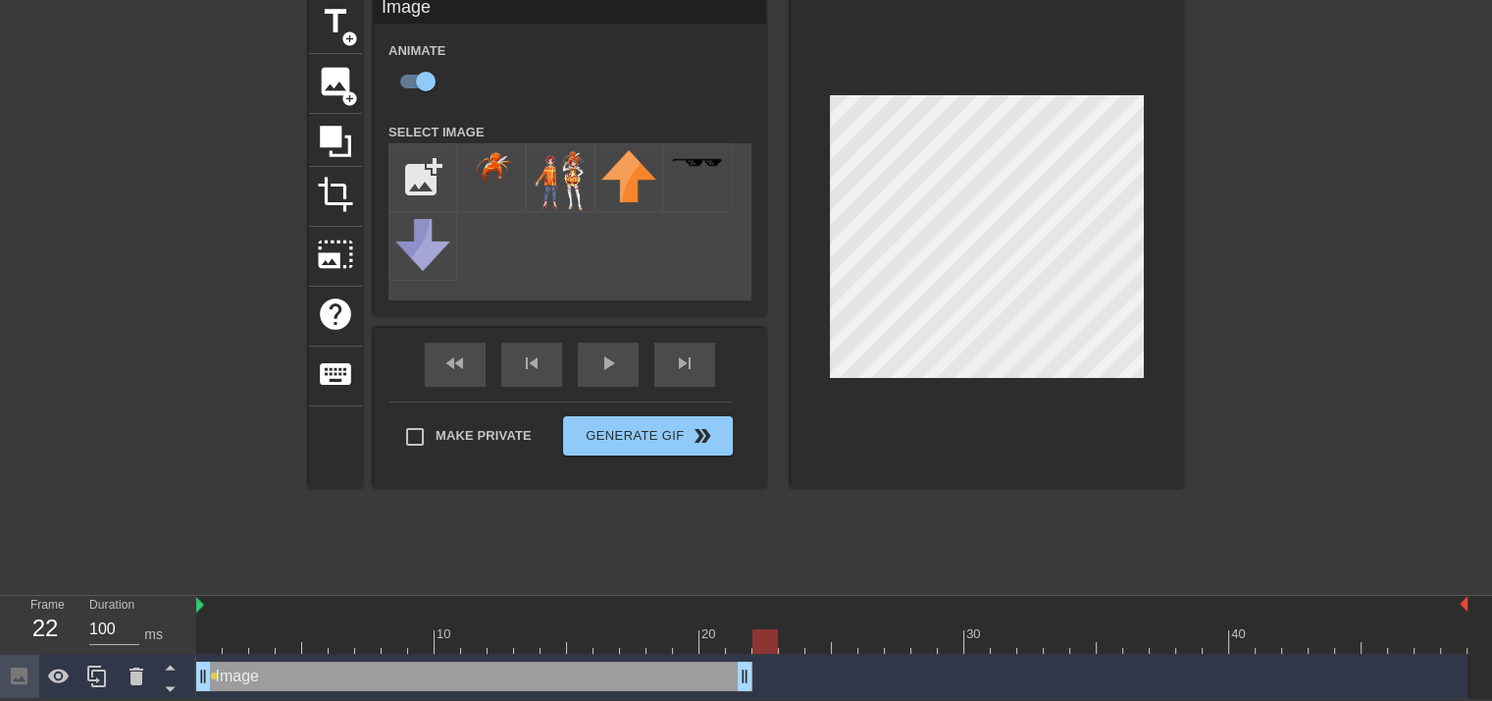
click at [765, 642] on div at bounding box center [766, 641] width 26 height 25
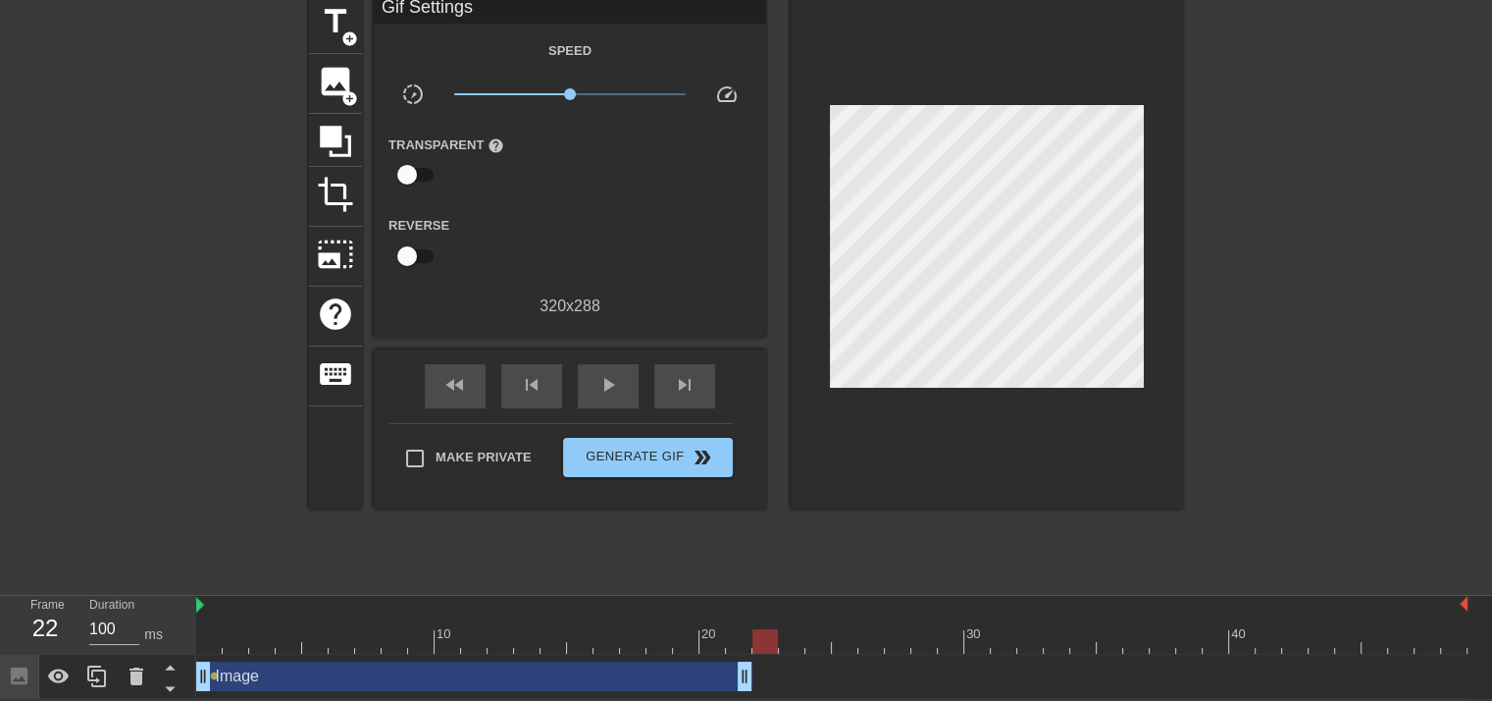
click at [783, 672] on div "Image drag_handle drag_handle lens" at bounding box center [832, 675] width 1272 height 29
click at [317, 78] on span "image" at bounding box center [335, 81] width 37 height 37
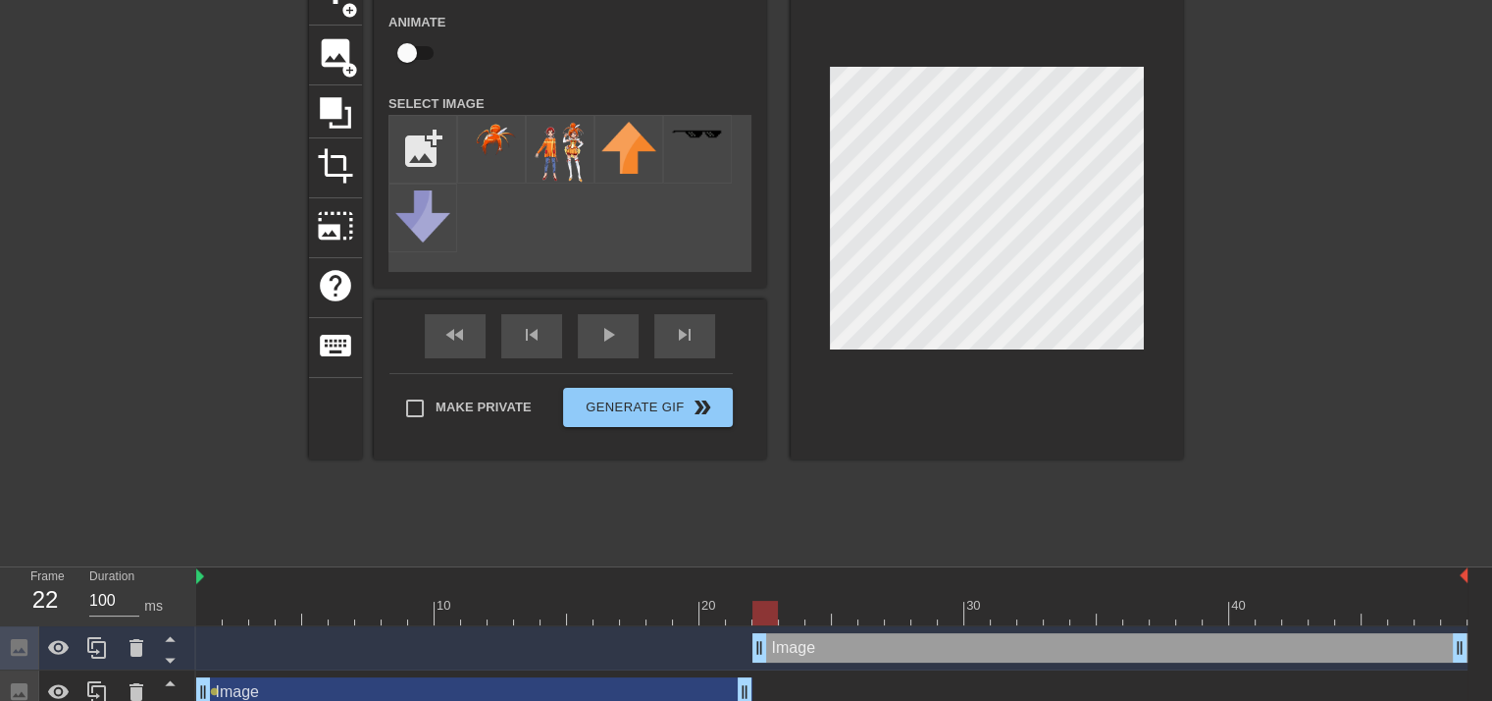
scroll to position [129, 0]
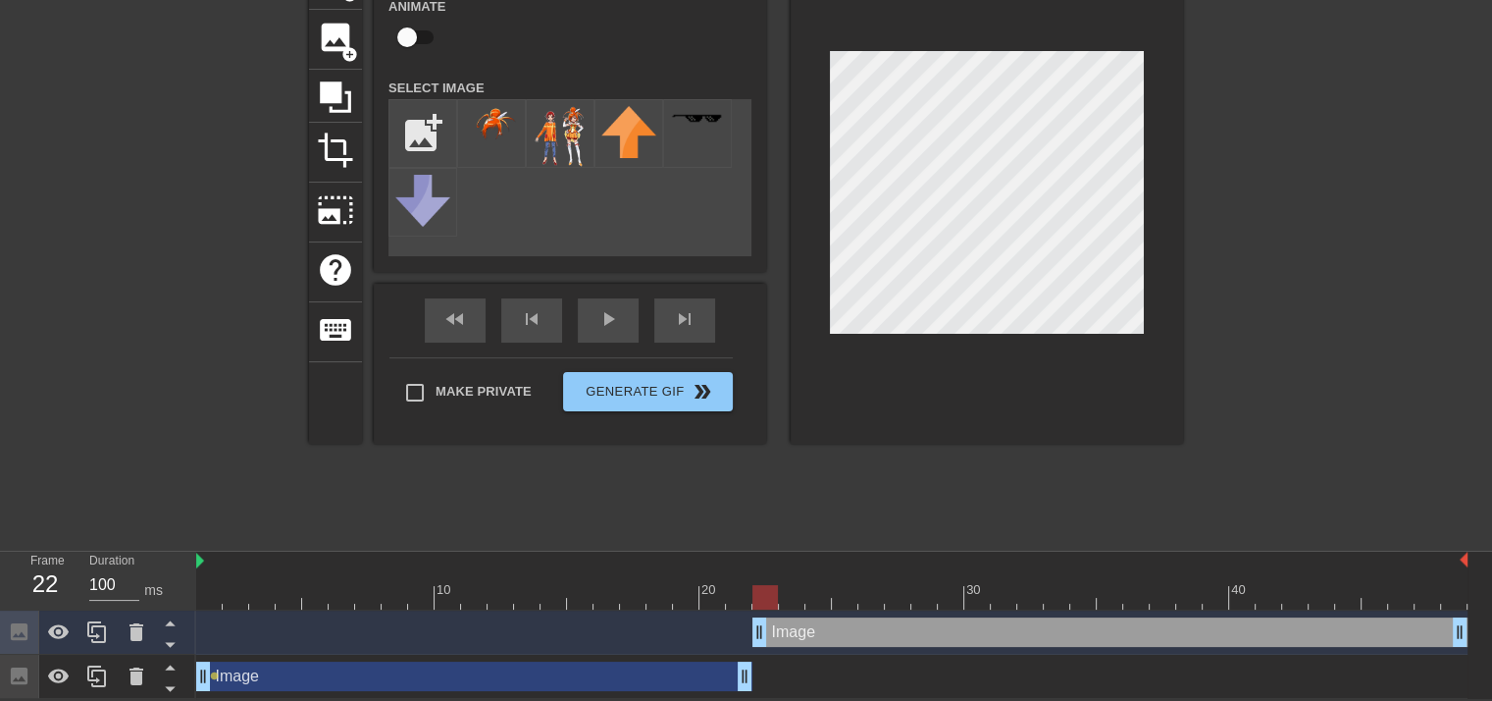
click at [702, 675] on div "Image drag_handle drag_handle" at bounding box center [474, 675] width 556 height 29
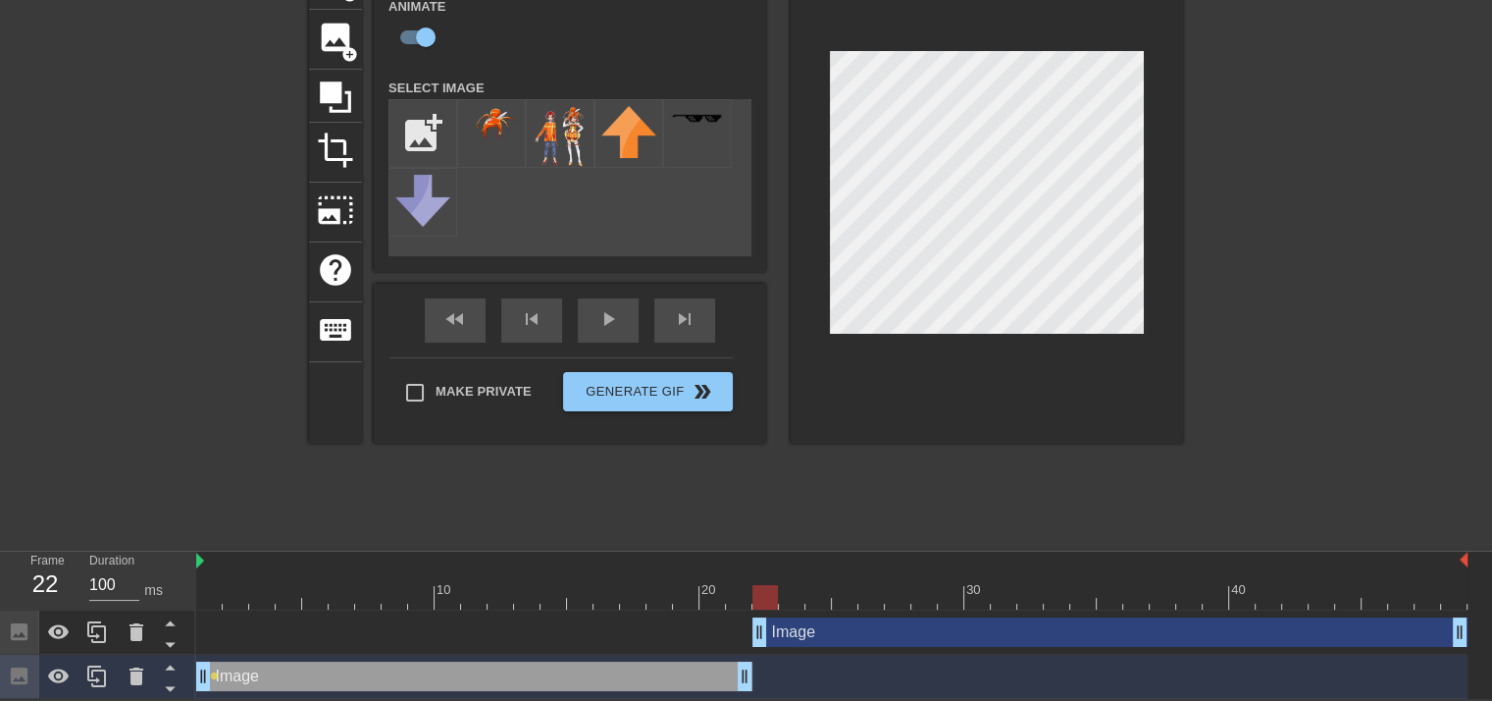
click at [830, 633] on div "Image drag_handle drag_handle" at bounding box center [1110, 631] width 715 height 29
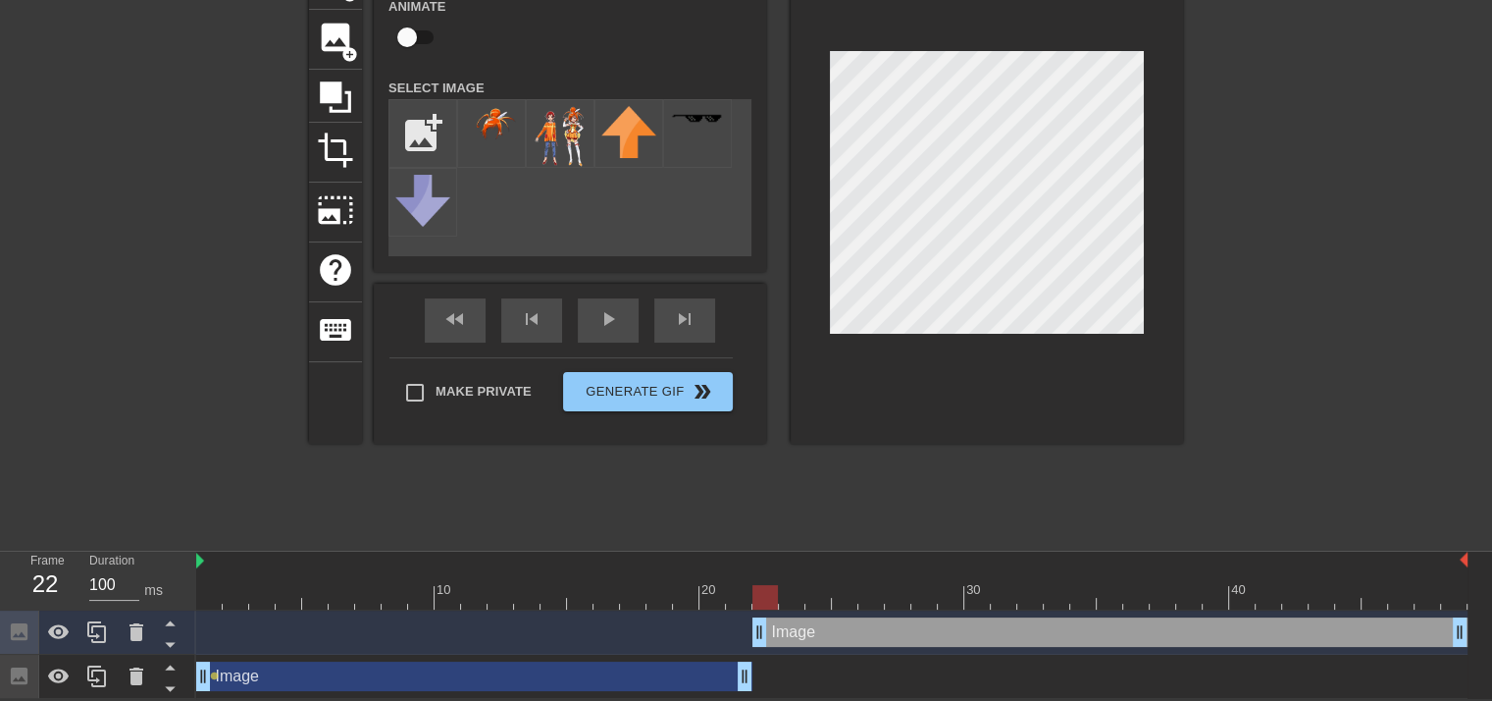
click at [682, 674] on div "Image drag_handle drag_handle" at bounding box center [474, 675] width 556 height 29
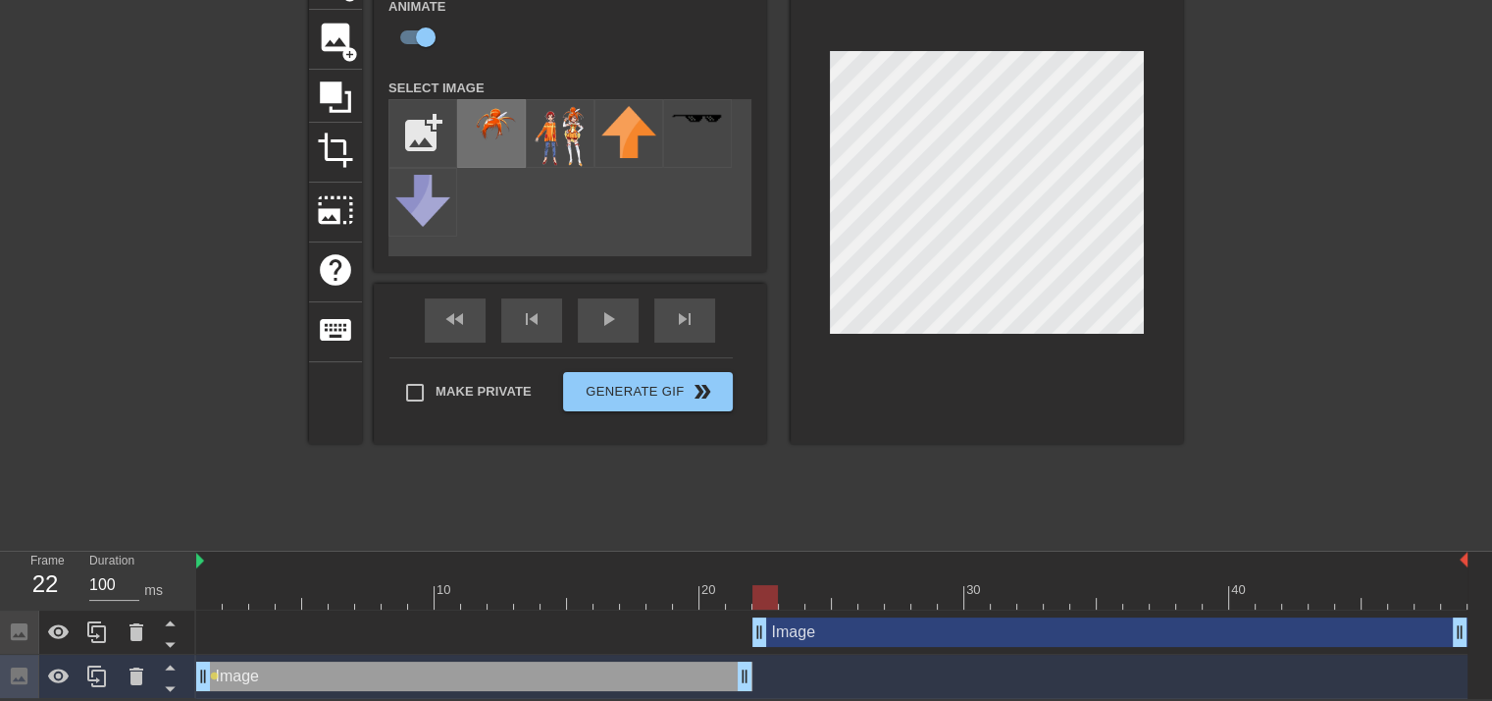
click at [497, 138] on img at bounding box center [491, 160] width 55 height 108
checkbox input "false"
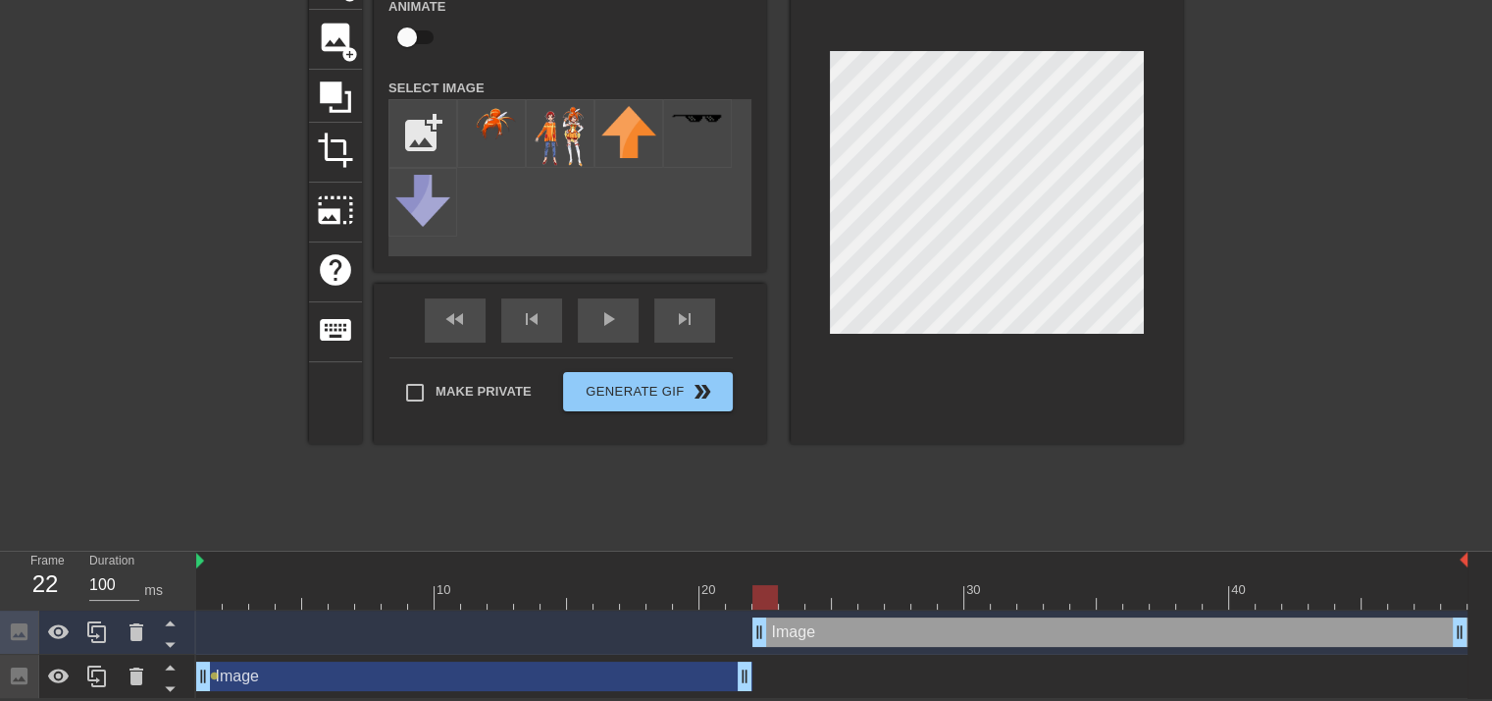
click at [772, 598] on div at bounding box center [766, 597] width 26 height 25
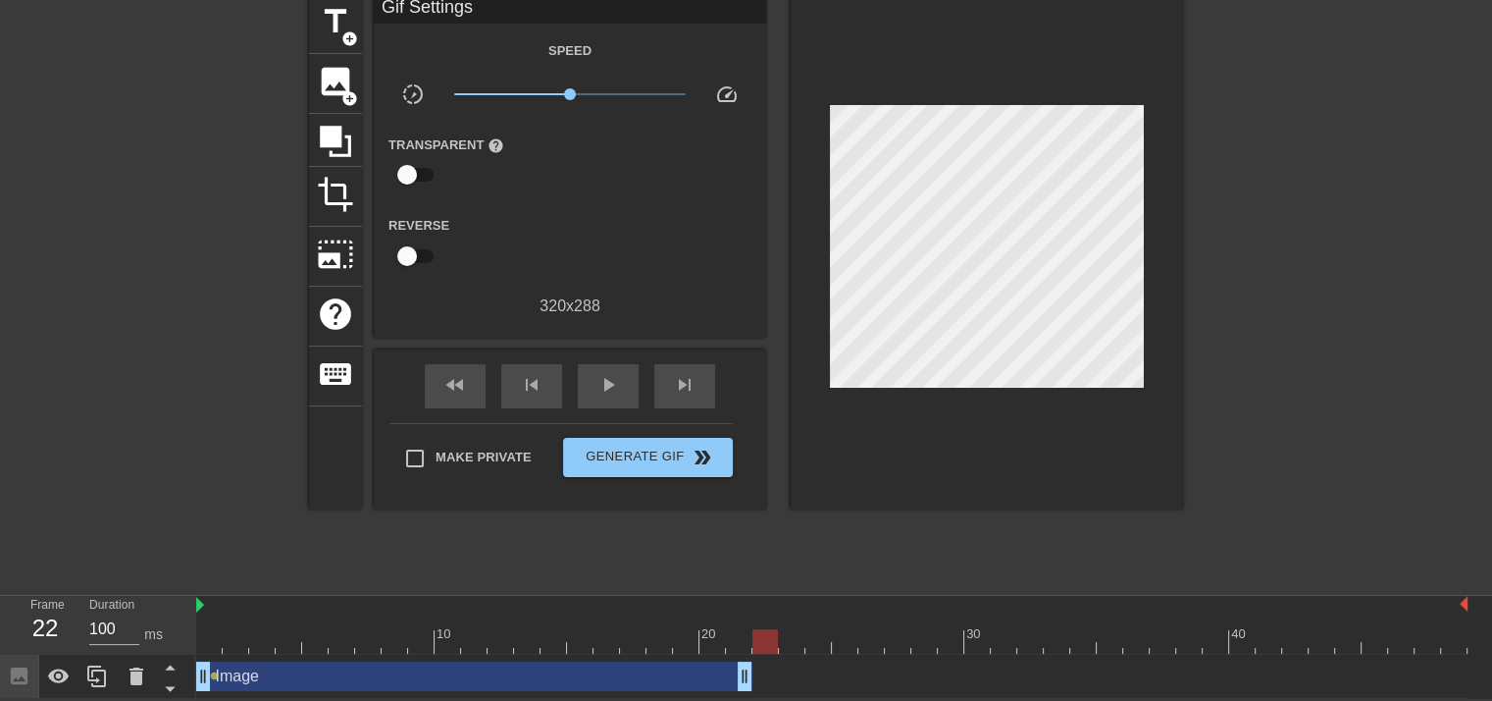
scroll to position [84, 0]
click at [102, 672] on icon at bounding box center [97, 676] width 24 height 24
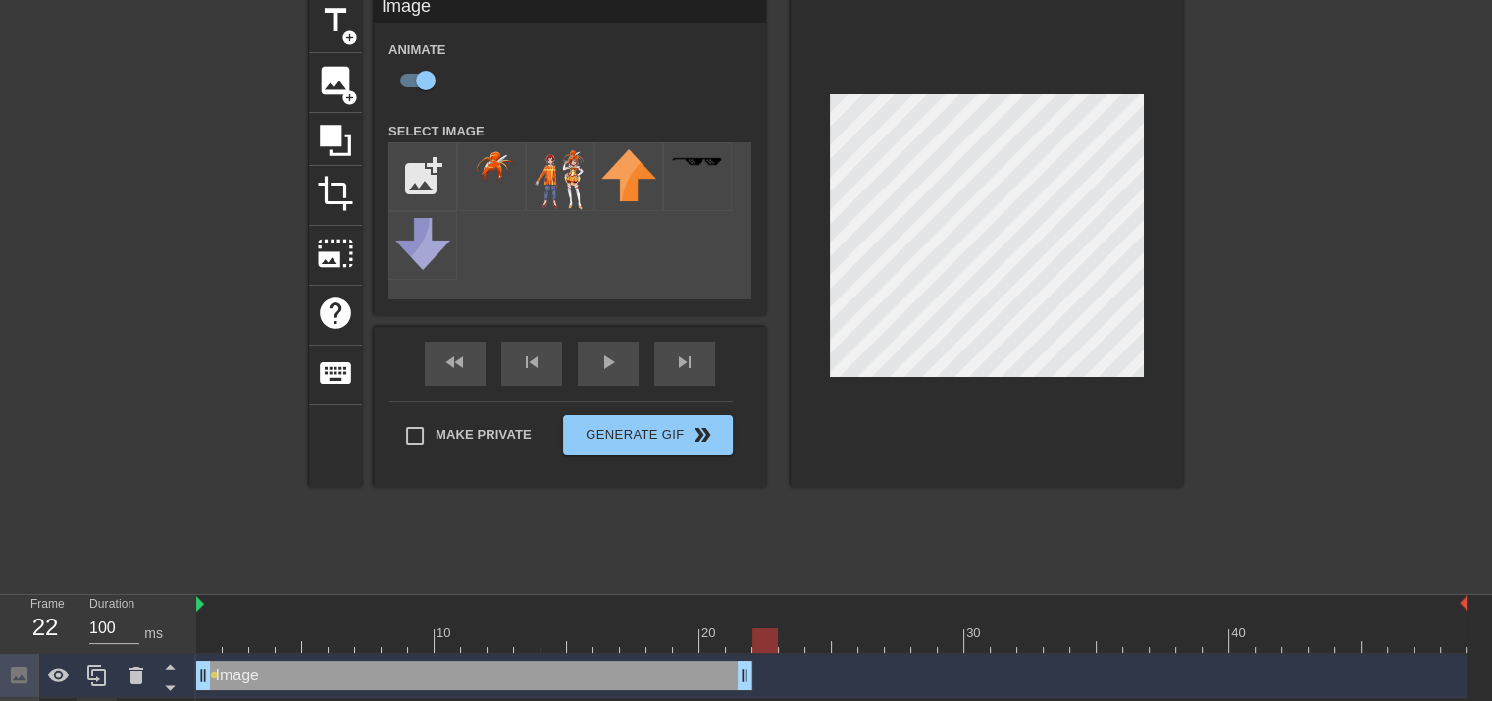
scroll to position [129, 0]
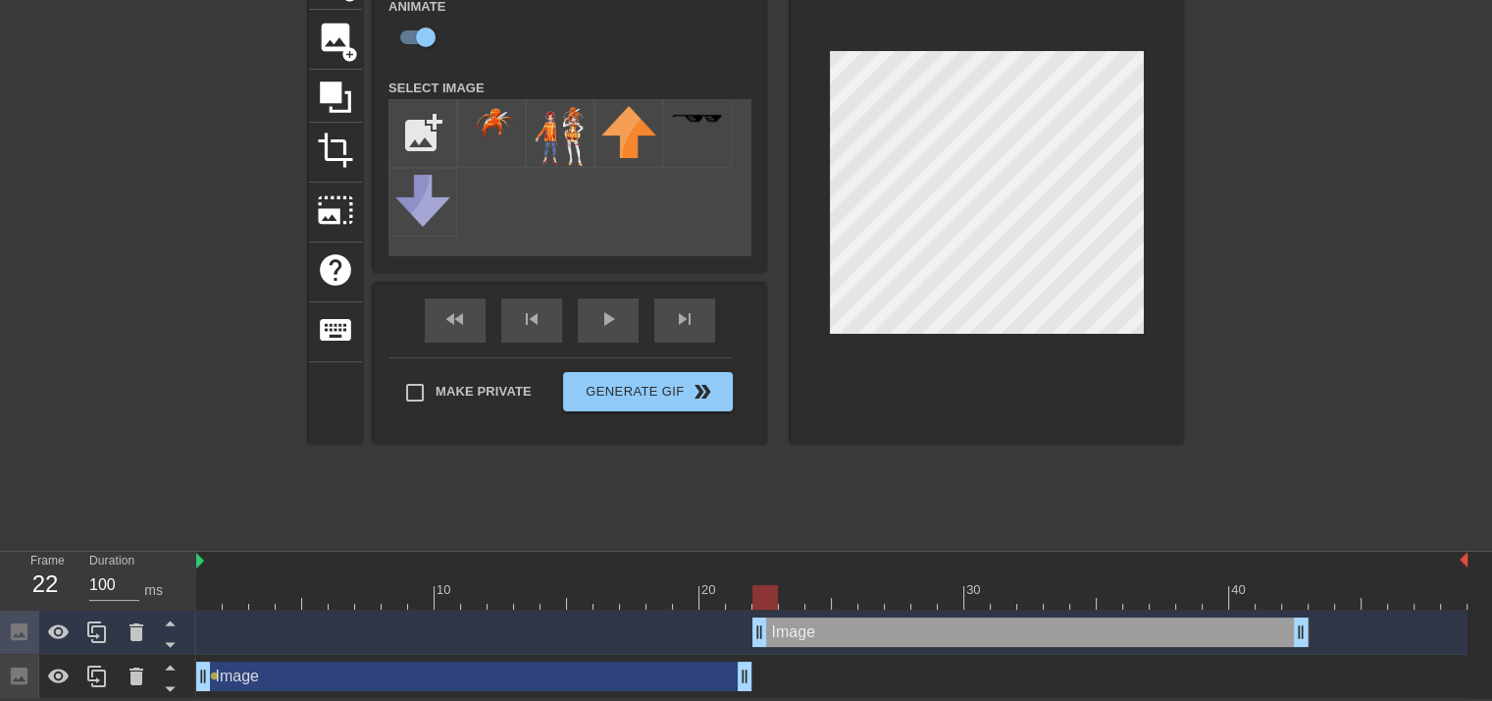
drag, startPoint x: 618, startPoint y: 637, endPoint x: 1181, endPoint y: 627, distance: 563.3
click at [1181, 627] on div "Image drag_handle drag_handle" at bounding box center [1031, 631] width 556 height 29
drag, startPoint x: 762, startPoint y: 598, endPoint x: 1294, endPoint y: 582, distance: 532.0
click at [1294, 582] on div "10 20 30 40" at bounding box center [832, 580] width 1272 height 58
drag, startPoint x: 1295, startPoint y: 592, endPoint x: 827, endPoint y: 576, distance: 468.3
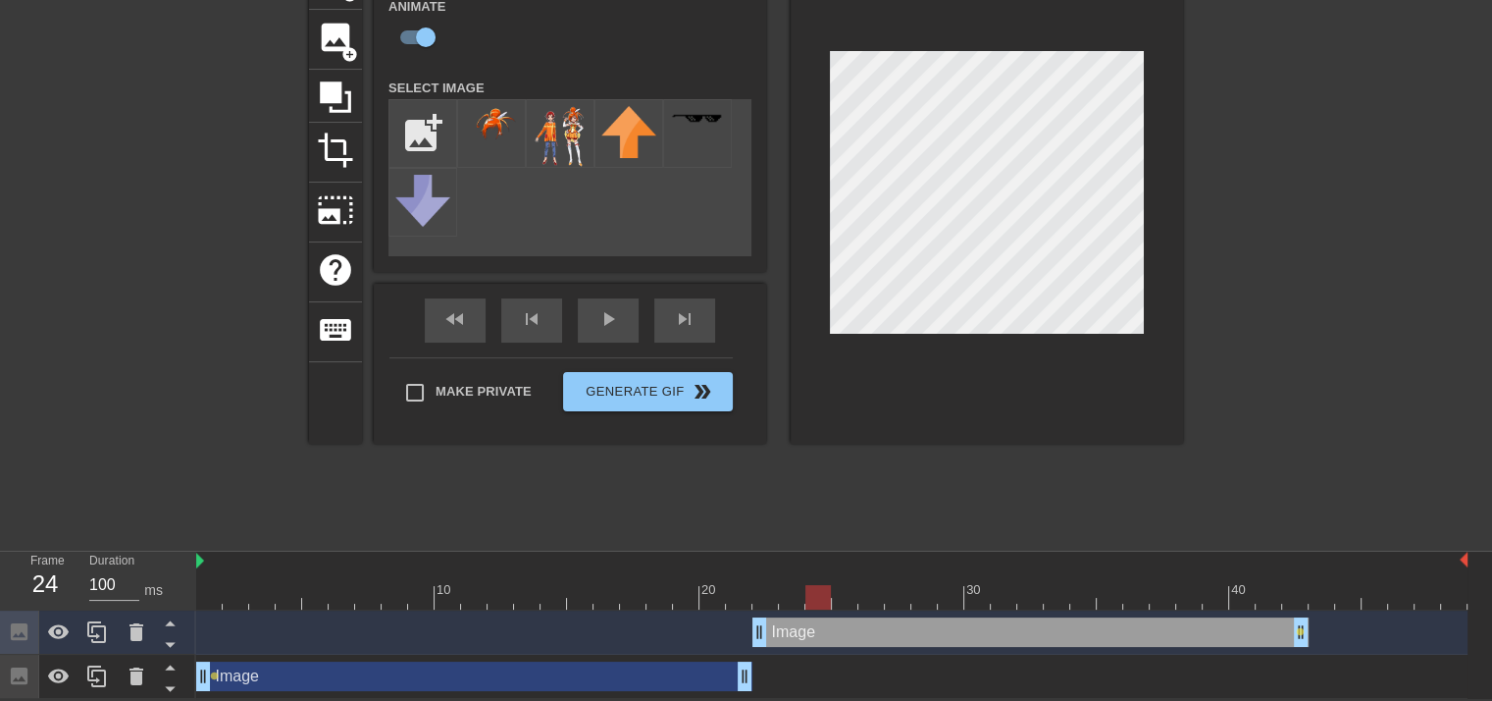
click at [827, 576] on div "10 20 30 40" at bounding box center [832, 580] width 1272 height 58
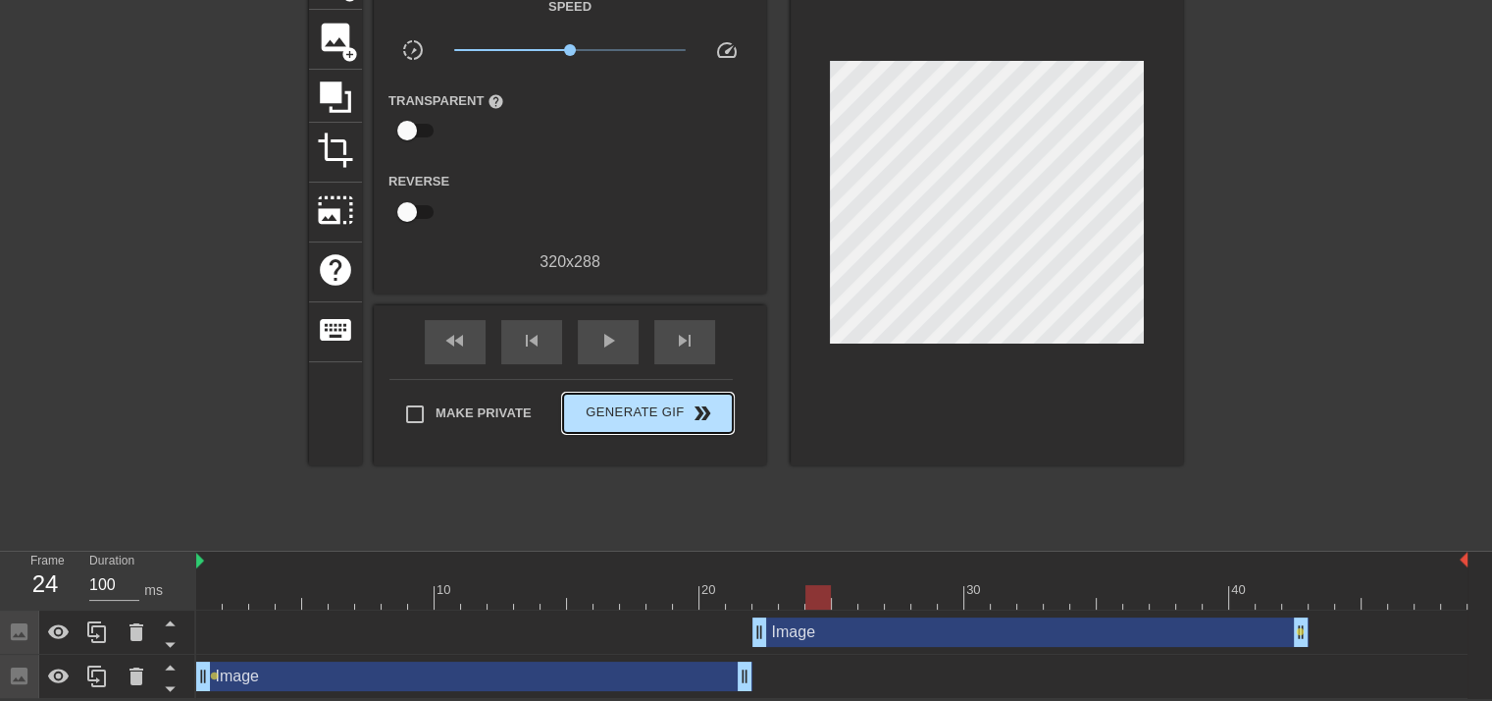
click at [612, 386] on div "Make Private Generate Gif double_arrow" at bounding box center [561, 418] width 343 height 78
click at [605, 332] on span "play_arrow" at bounding box center [609, 341] width 24 height 24
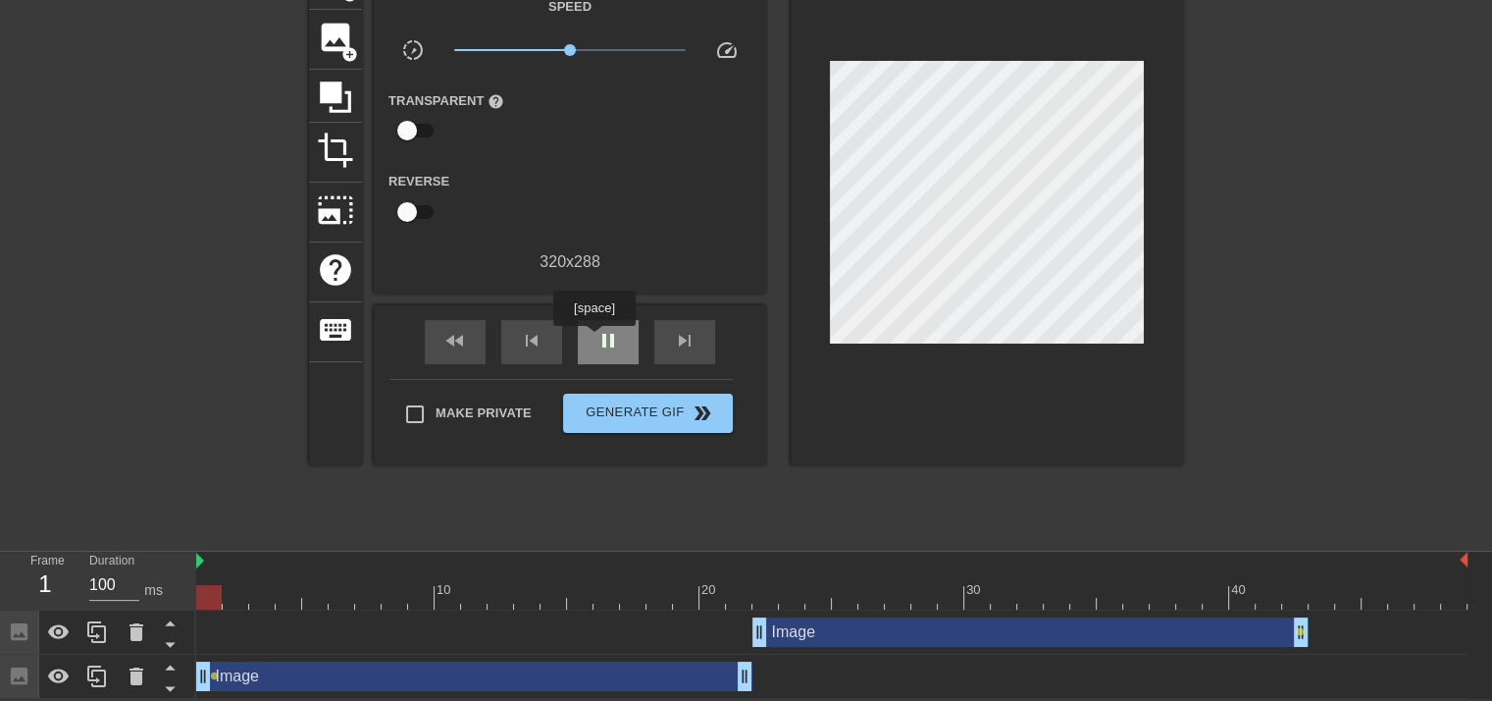
click at [594, 339] on div "pause" at bounding box center [608, 342] width 61 height 44
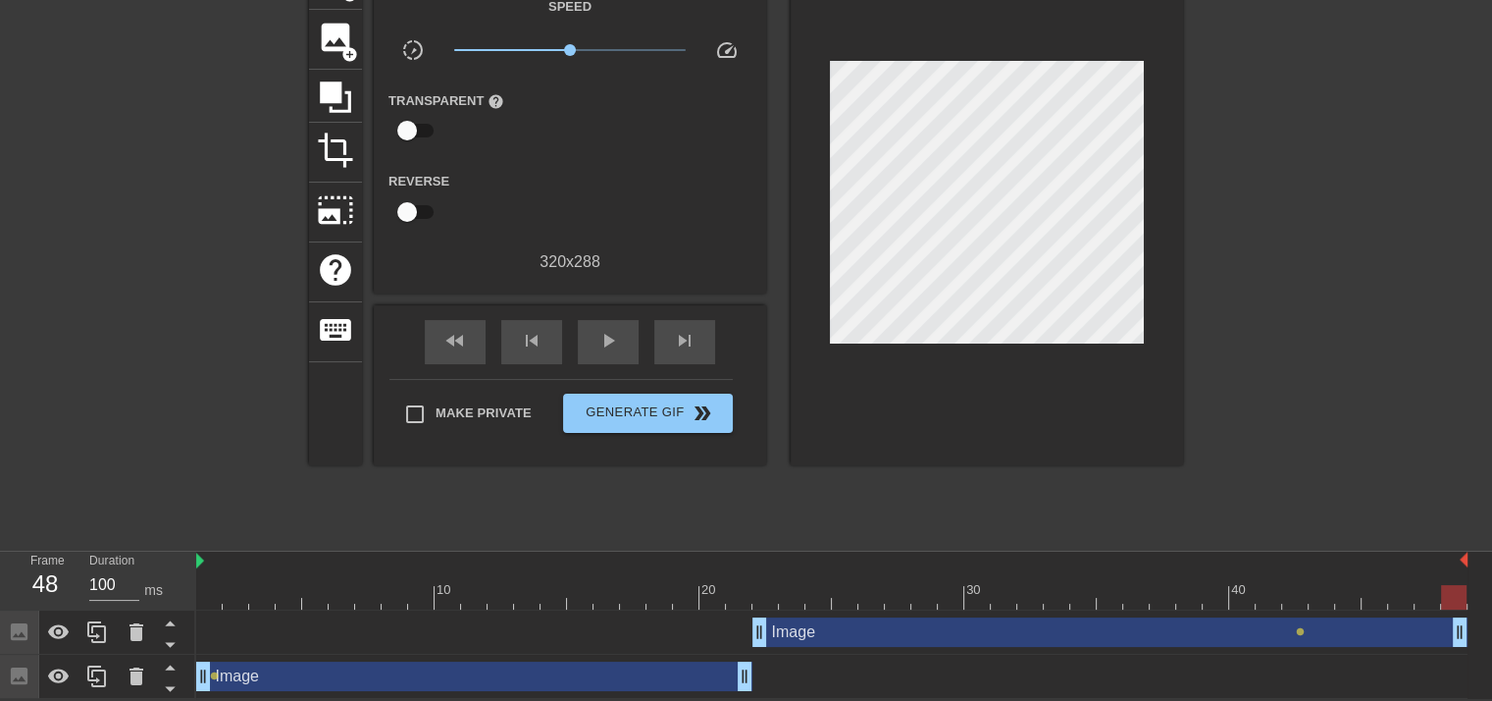
drag, startPoint x: 1299, startPoint y: 634, endPoint x: 1480, endPoint y: 643, distance: 180.7
click at [1480, 643] on div "Image drag_handle drag_handle lens Image drag_handle drag_handle lens" at bounding box center [844, 654] width 1296 height 88
click at [1299, 633] on span "lens" at bounding box center [1300, 631] width 9 height 9
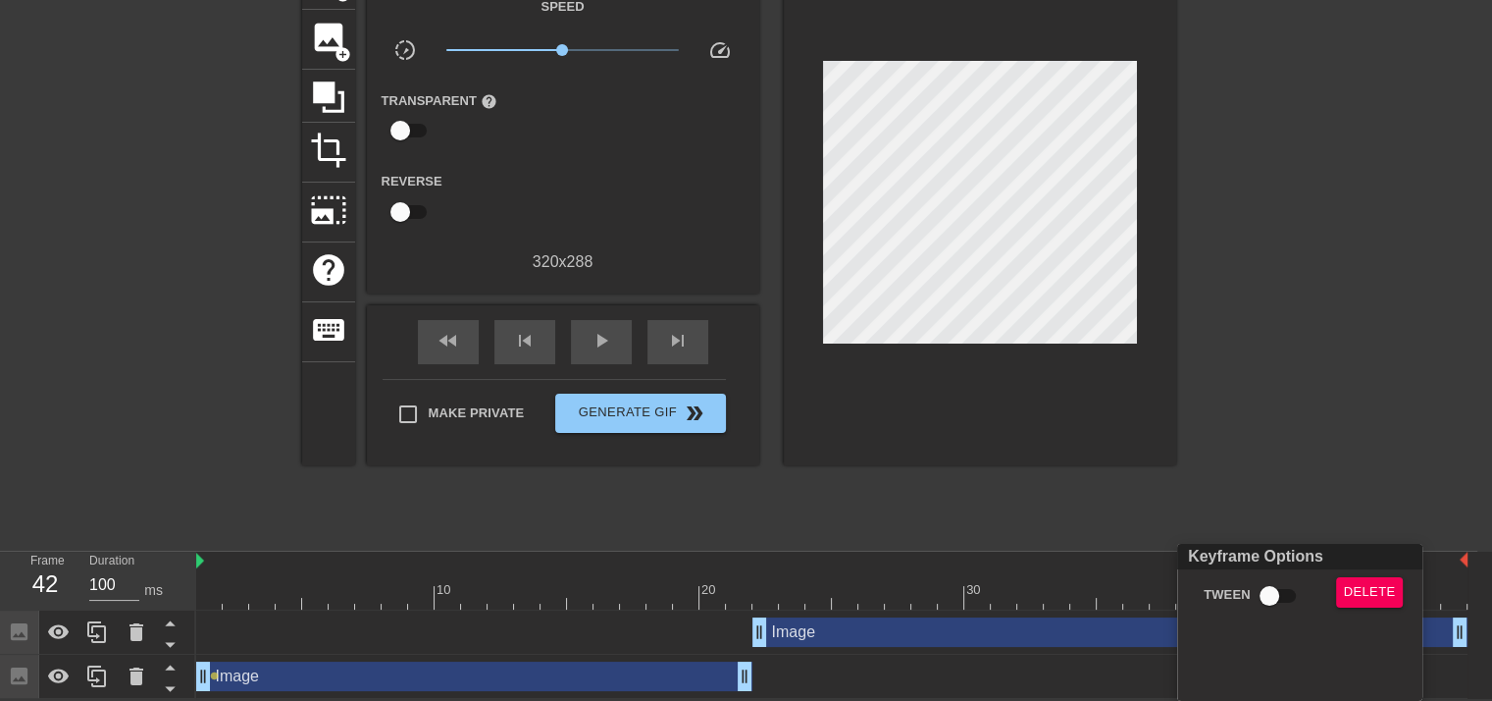
scroll to position [114, 0]
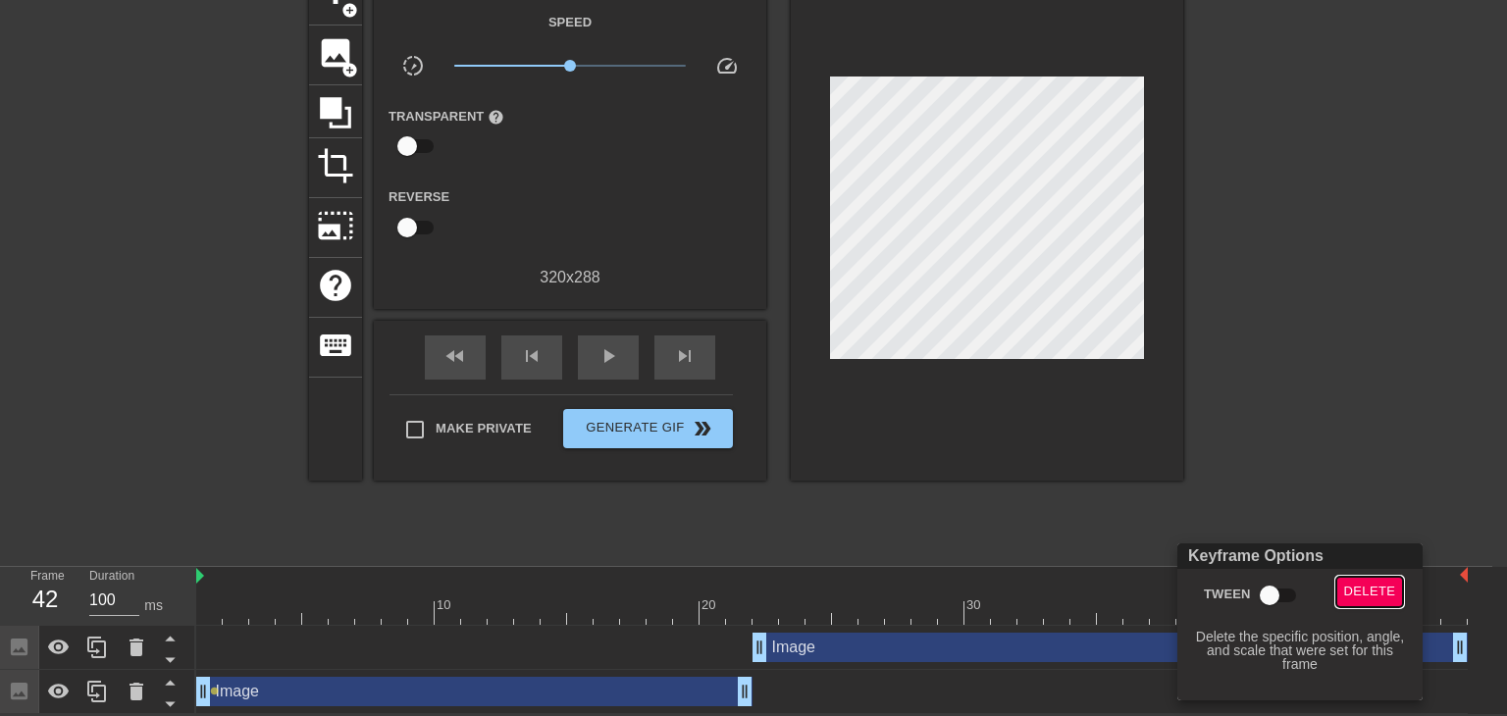
click at [1351, 595] on span "Delete" at bounding box center [1370, 592] width 52 height 23
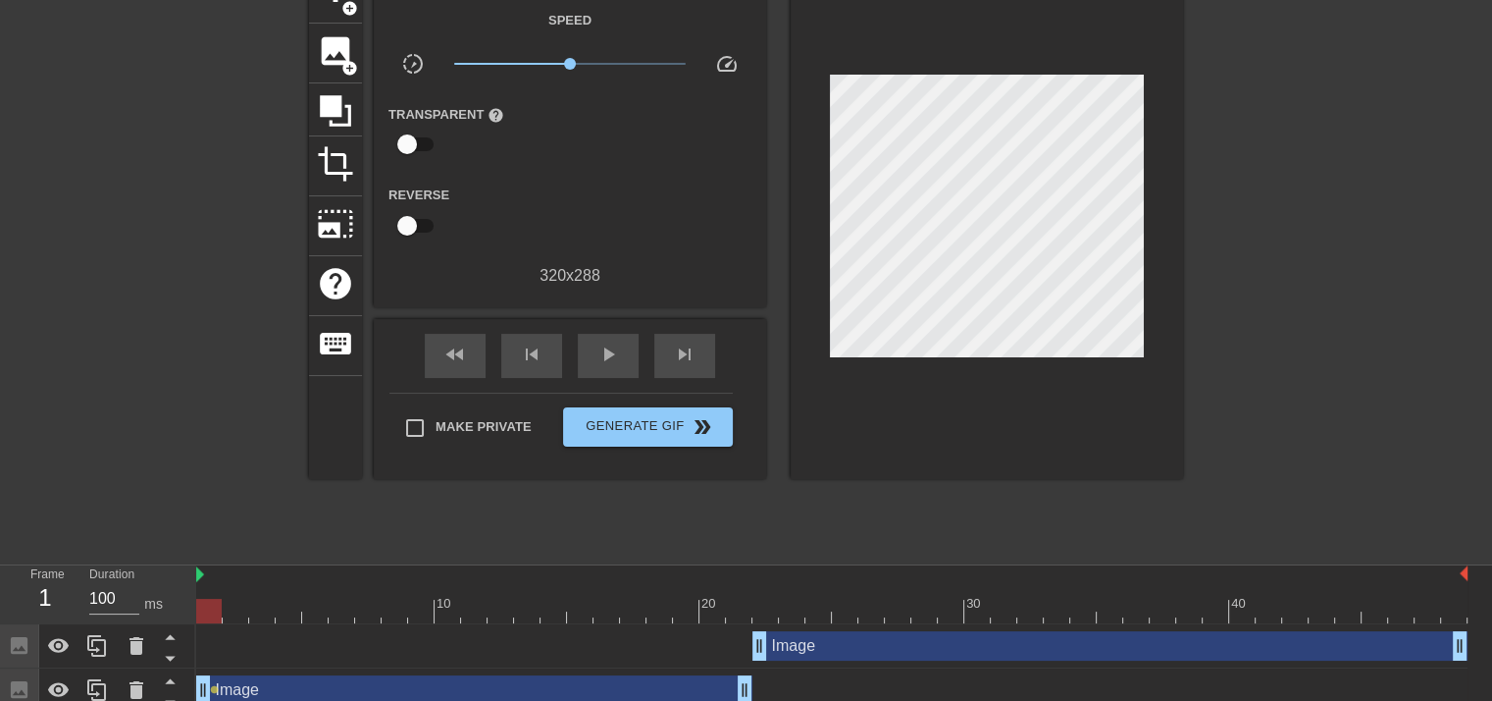
drag, startPoint x: 1300, startPoint y: 606, endPoint x: 204, endPoint y: 641, distance: 1096.5
click at [204, 641] on div "10 20 30 40 Image drag_handle drag_handle Image drag_handle drag_handle lens" at bounding box center [844, 638] width 1296 height 147
click at [608, 354] on span "play_arrow" at bounding box center [609, 354] width 24 height 24
click at [608, 354] on span "pause" at bounding box center [609, 354] width 24 height 24
click at [697, 421] on span "double_arrow" at bounding box center [703, 427] width 24 height 24
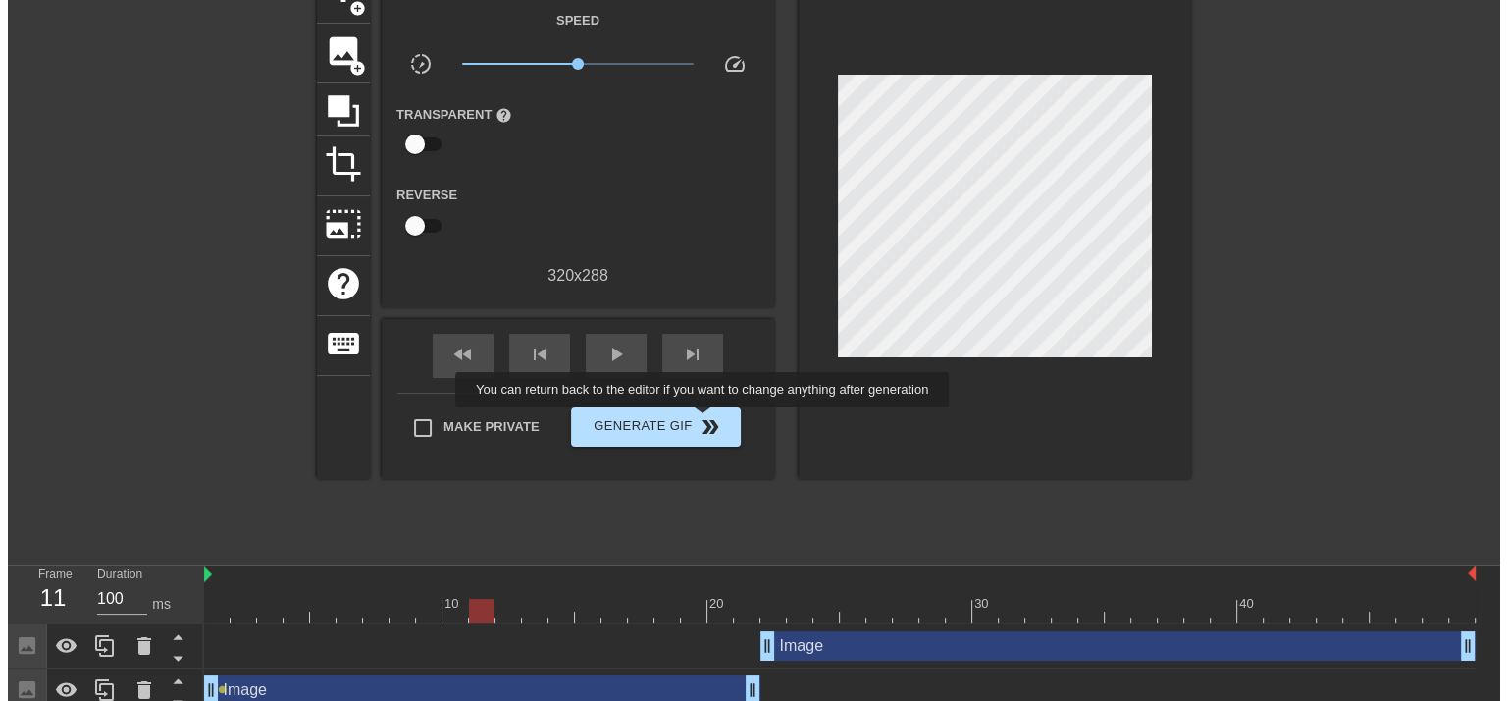
scroll to position [0, 0]
